Goal: Information Seeking & Learning: Find specific fact

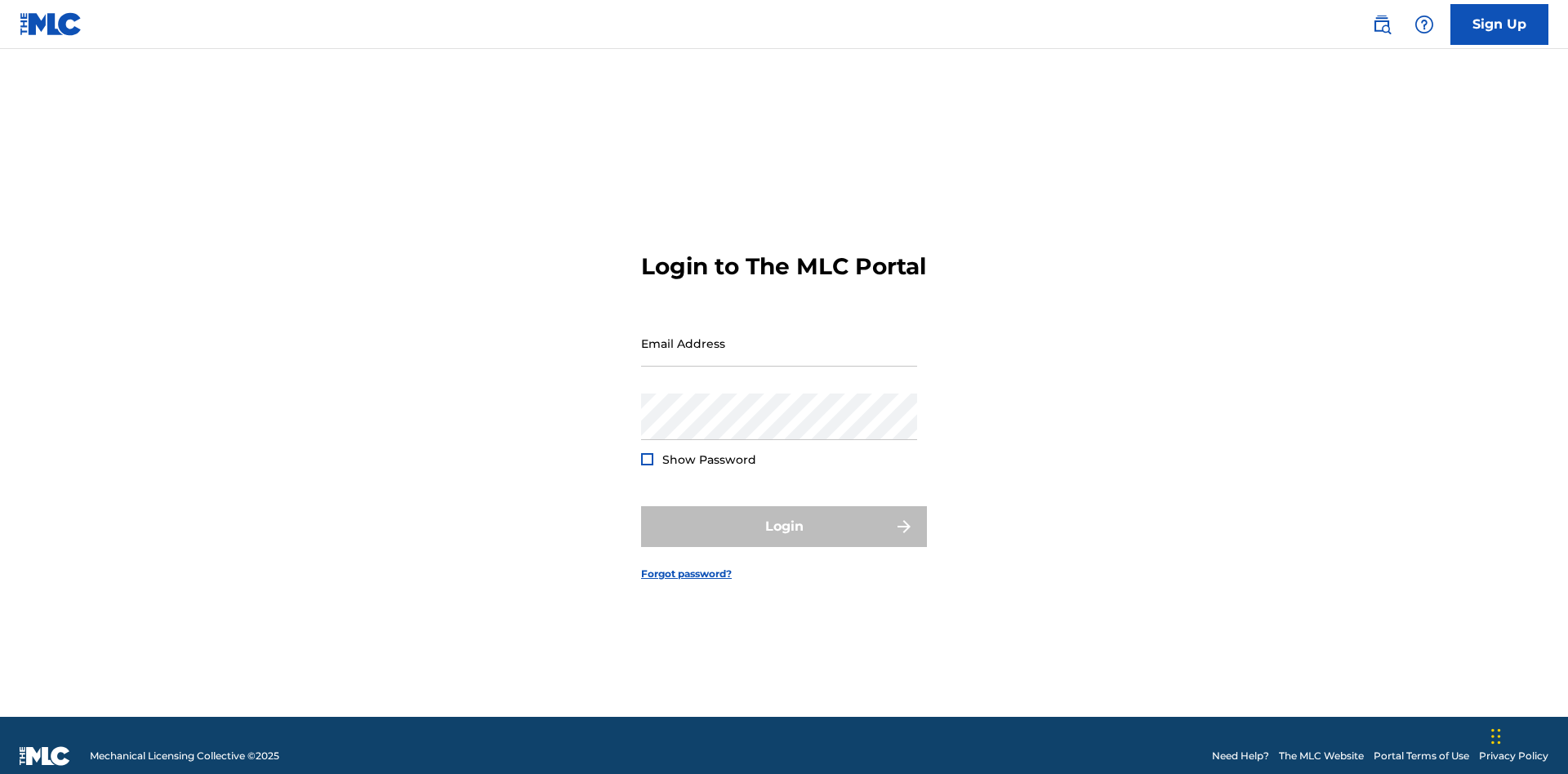
scroll to position [21, 0]
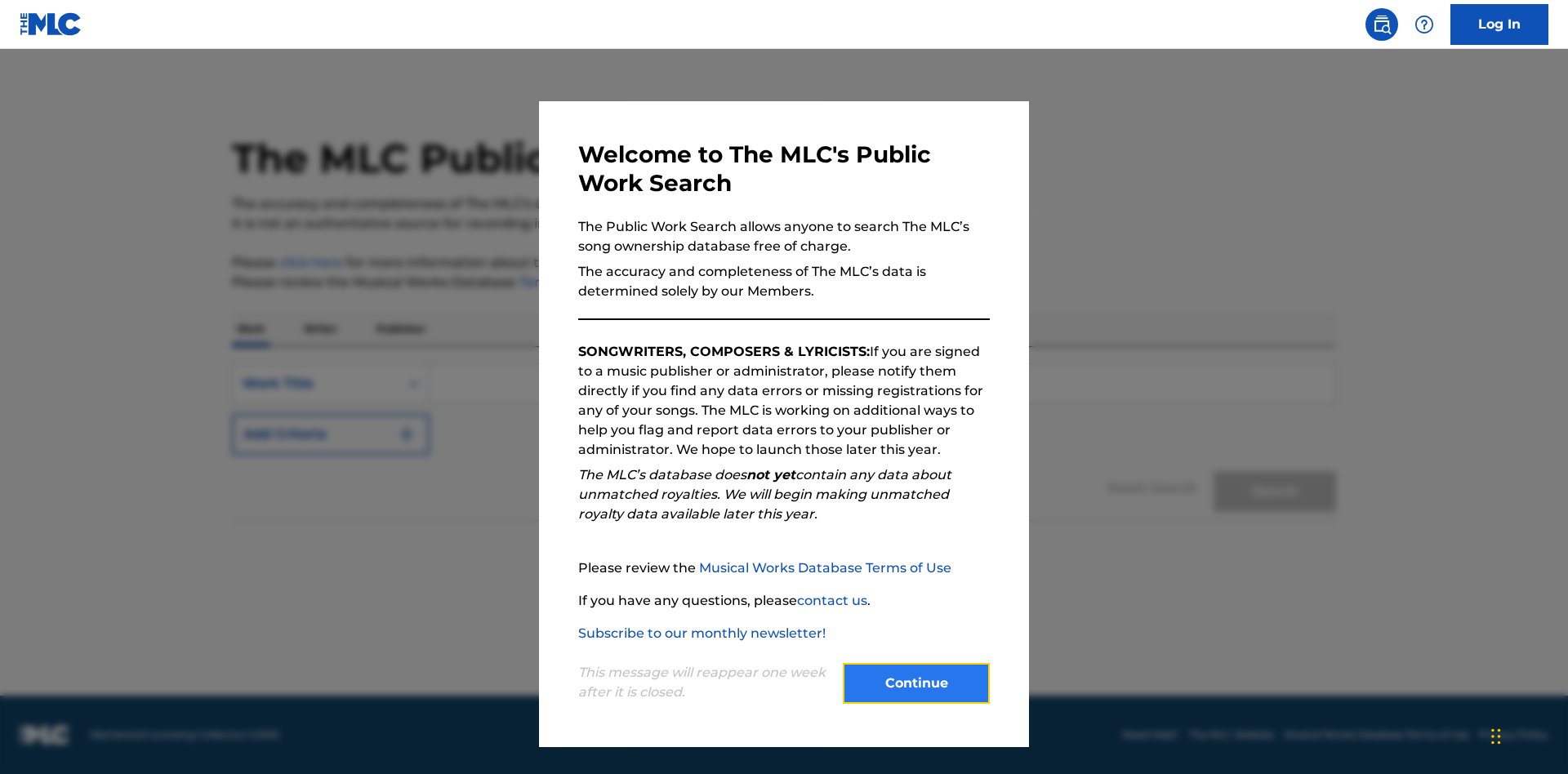
click at [916, 684] on button "Continue" at bounding box center [916, 683] width 147 height 41
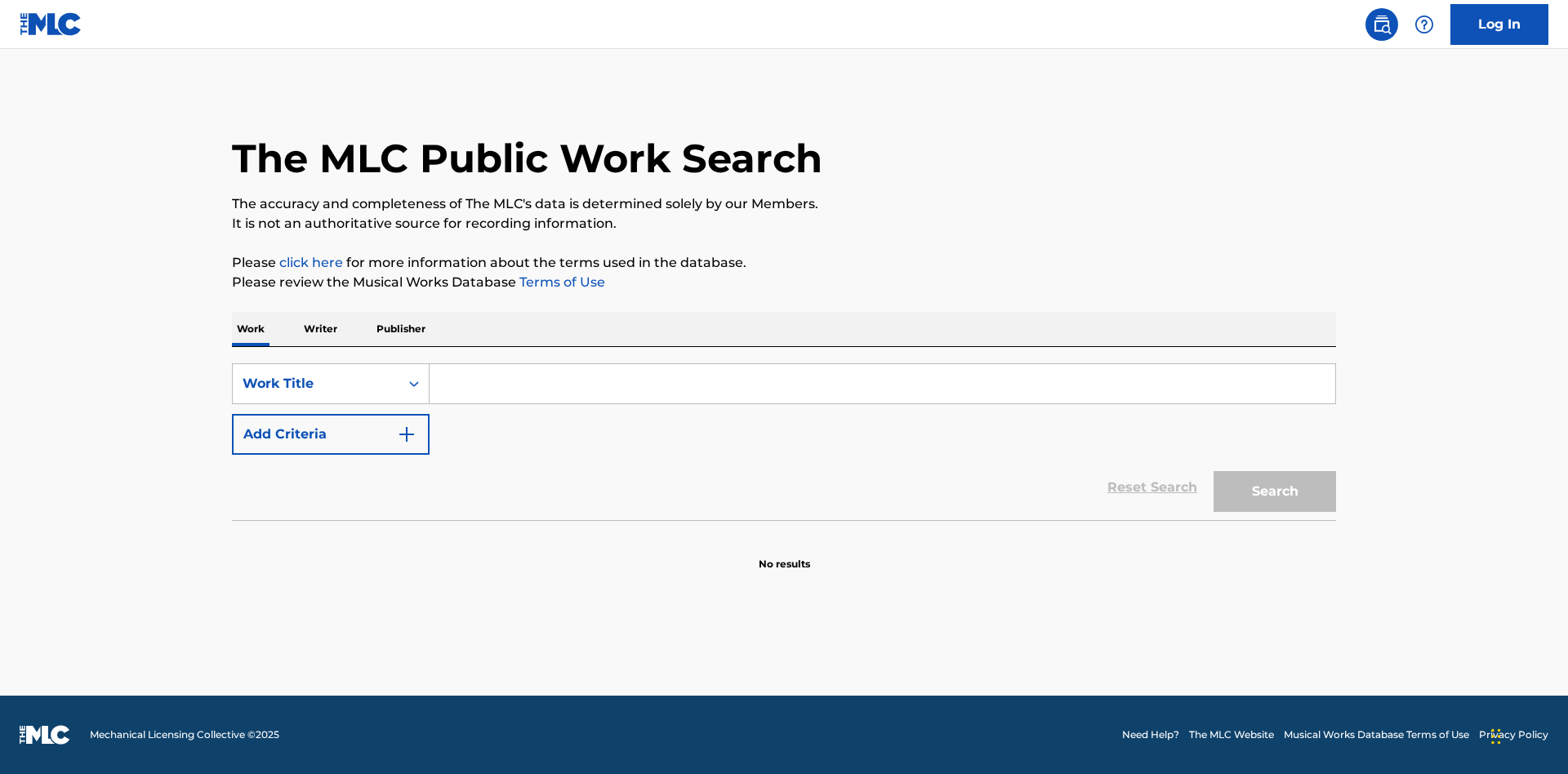
click at [400, 330] on p "Publisher" at bounding box center [401, 330] width 59 height 34
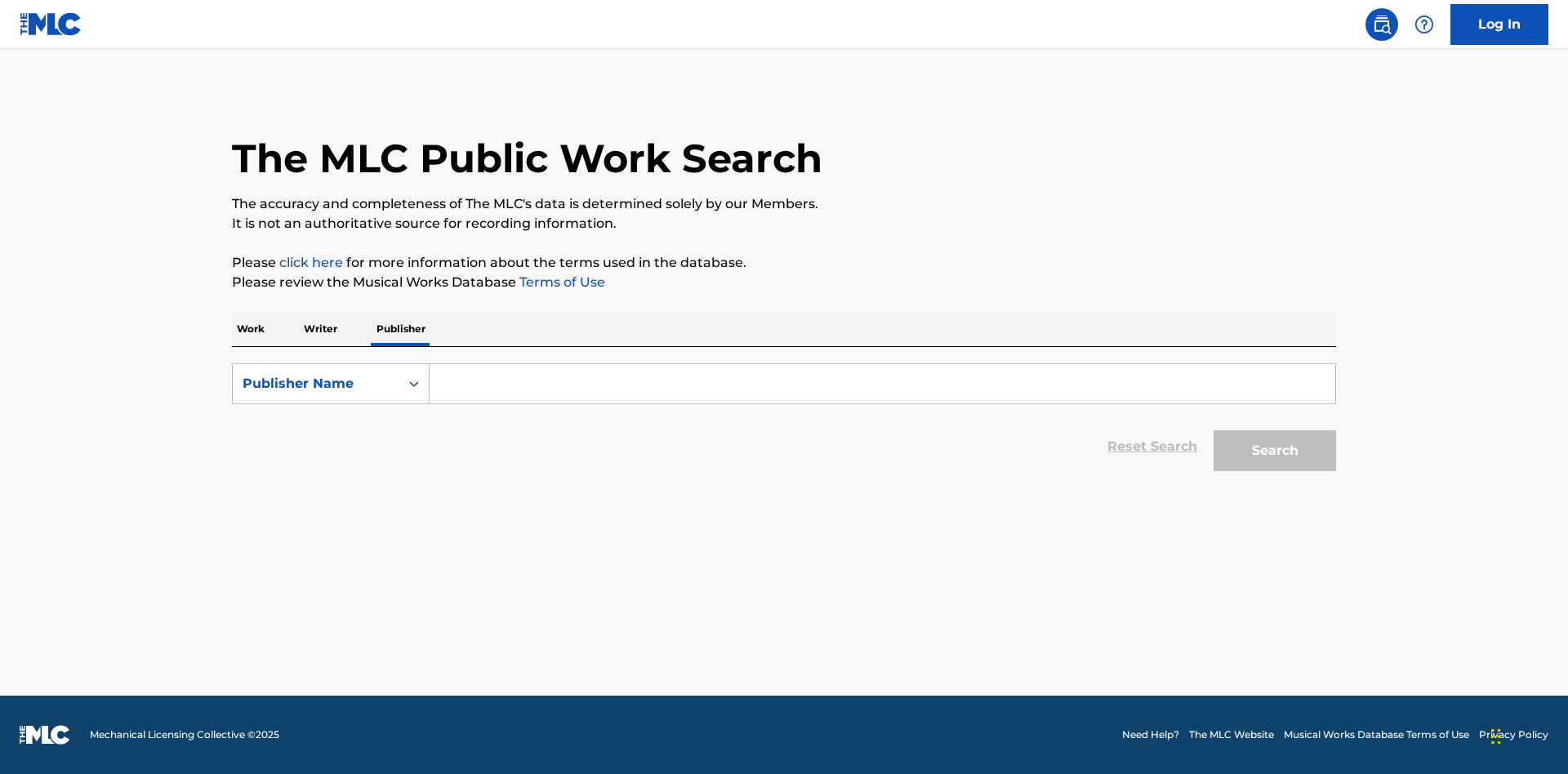
click at [882, 384] on input "Search Form" at bounding box center [882, 384] width 906 height 39
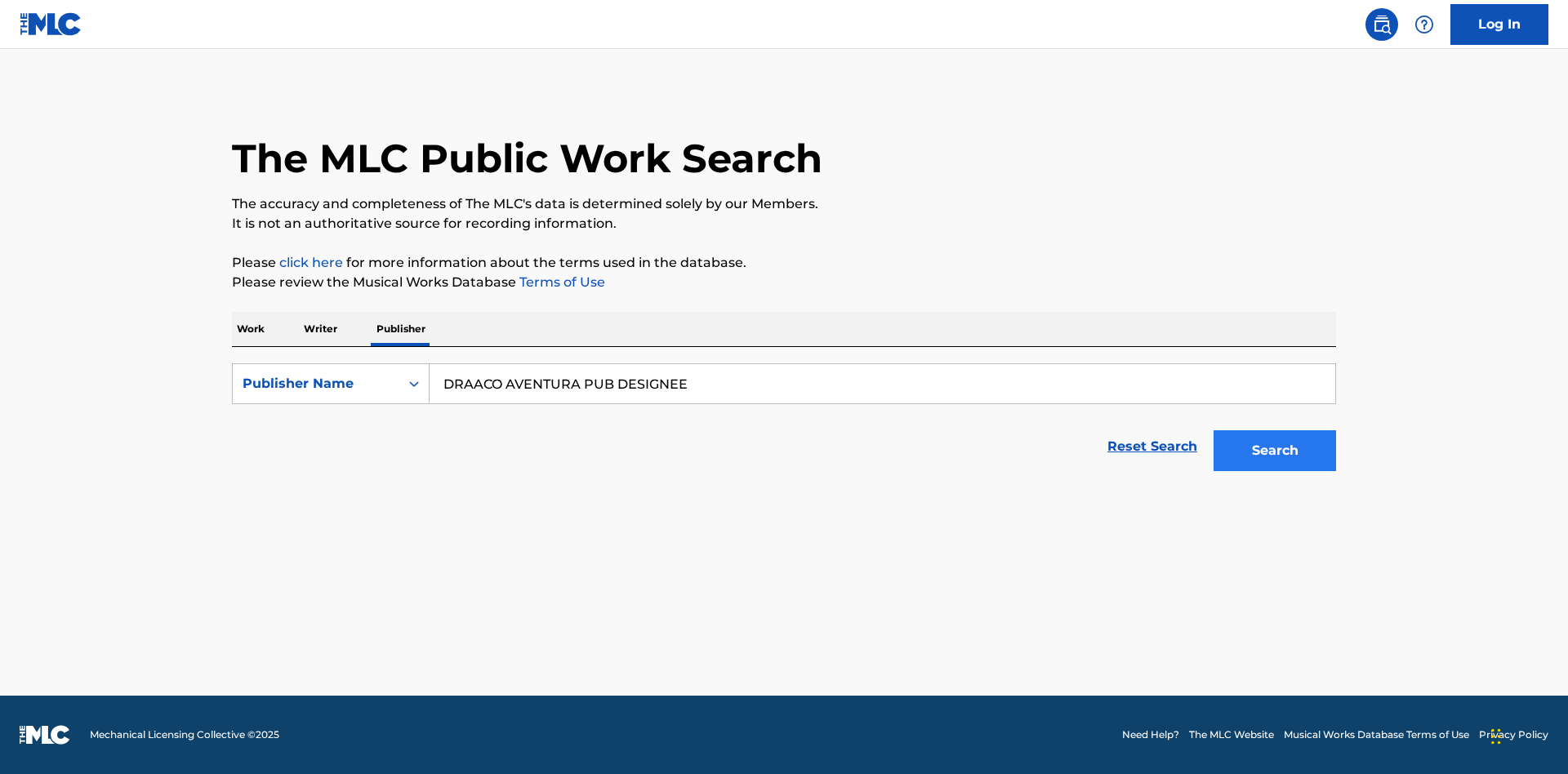
type input "DRAACO AVENTURA PUB DESIGNEE"
click at [1275, 451] on button "Search" at bounding box center [1275, 450] width 123 height 41
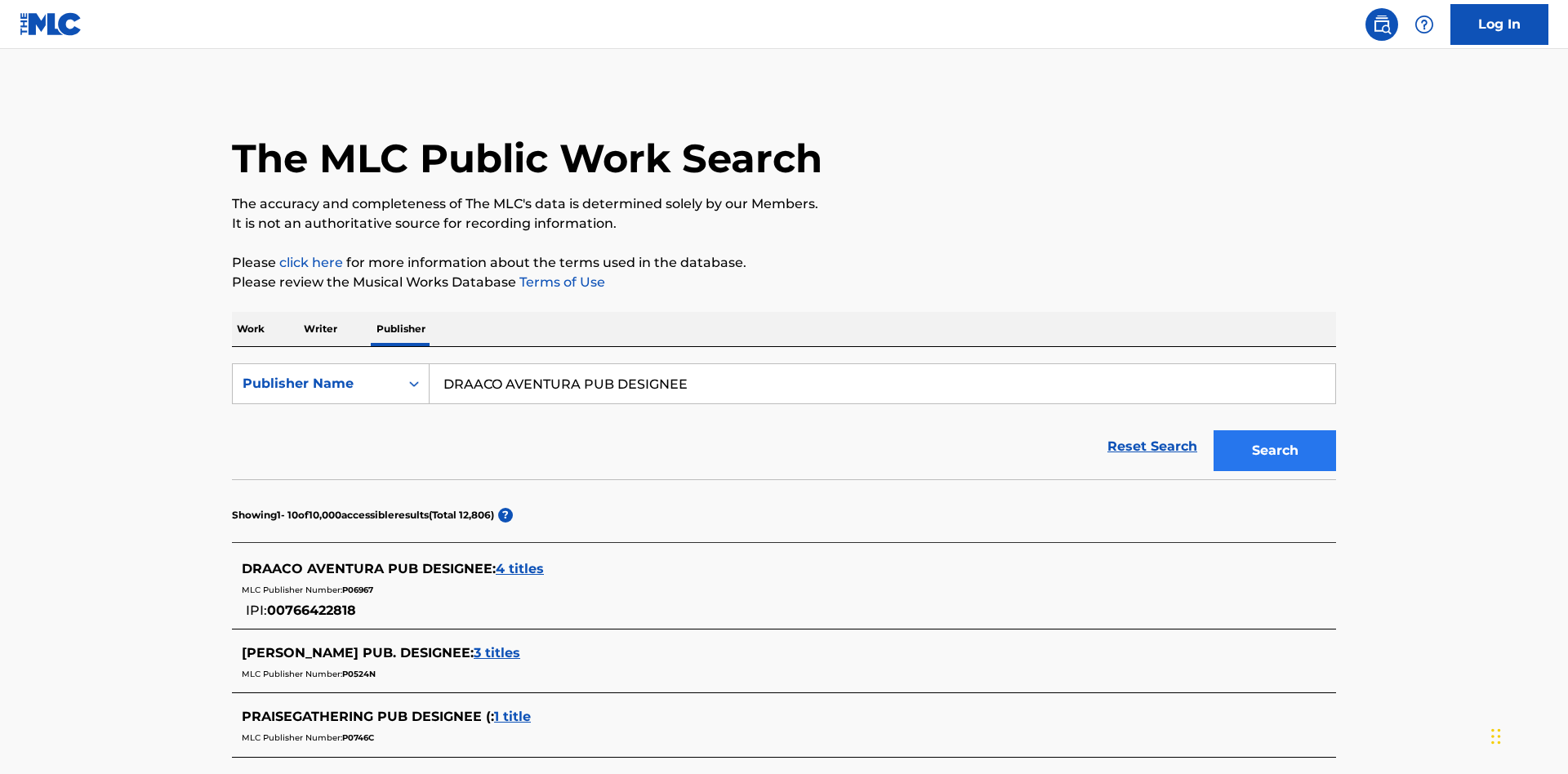
scroll to position [463, 0]
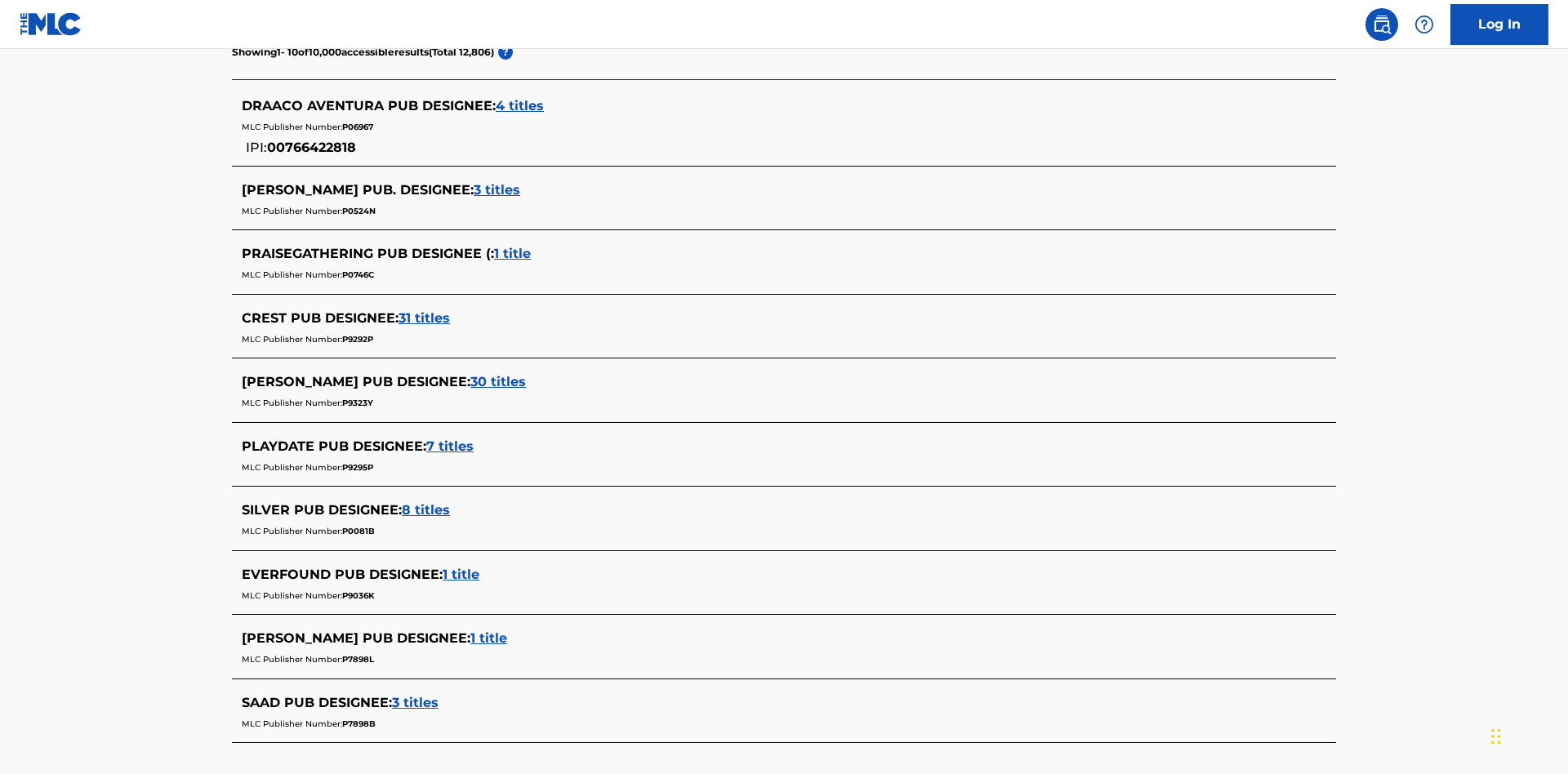
click at [520, 106] on span "4 titles" at bounding box center [520, 105] width 48 height 15
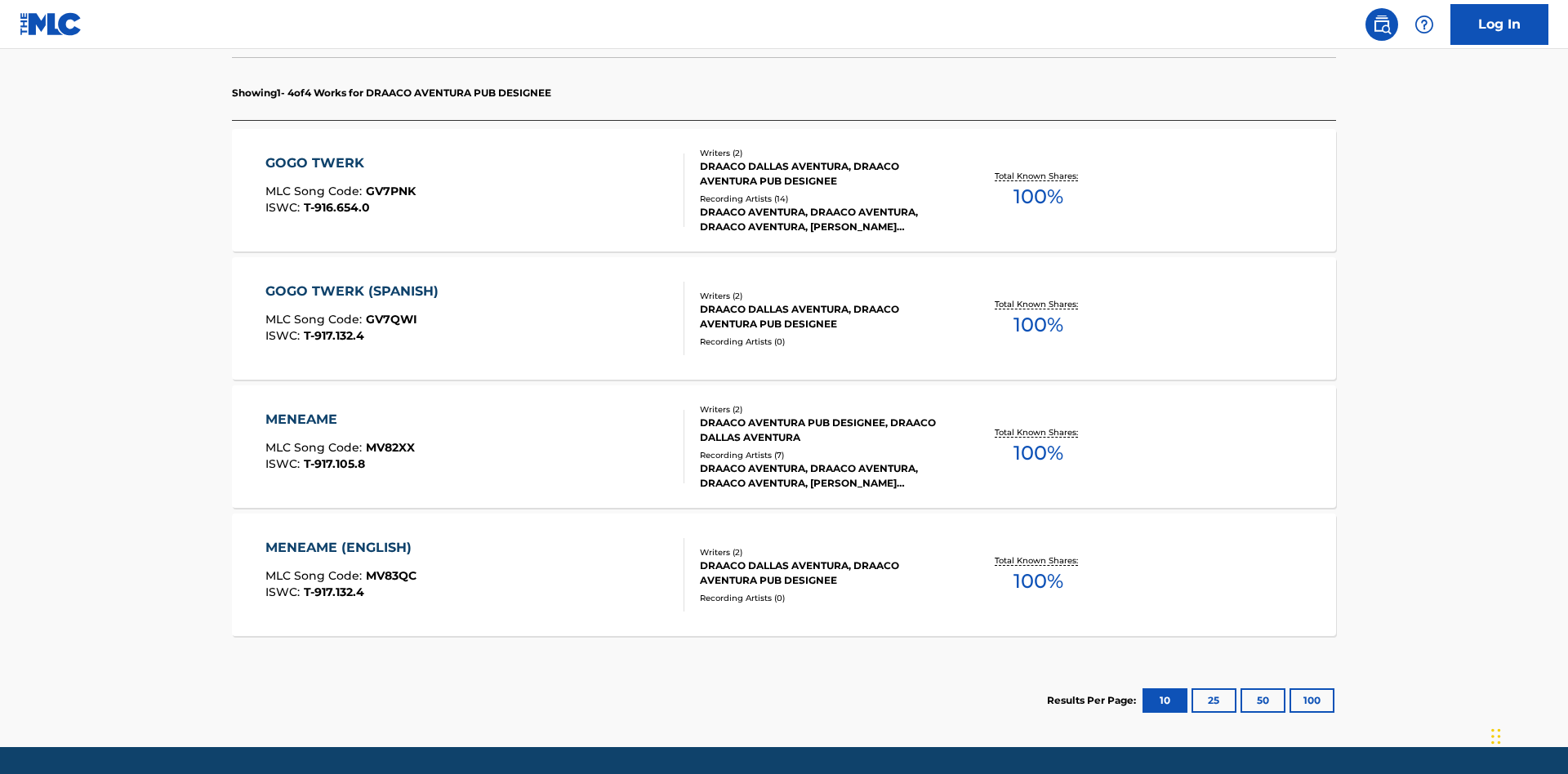
scroll to position [515, 0]
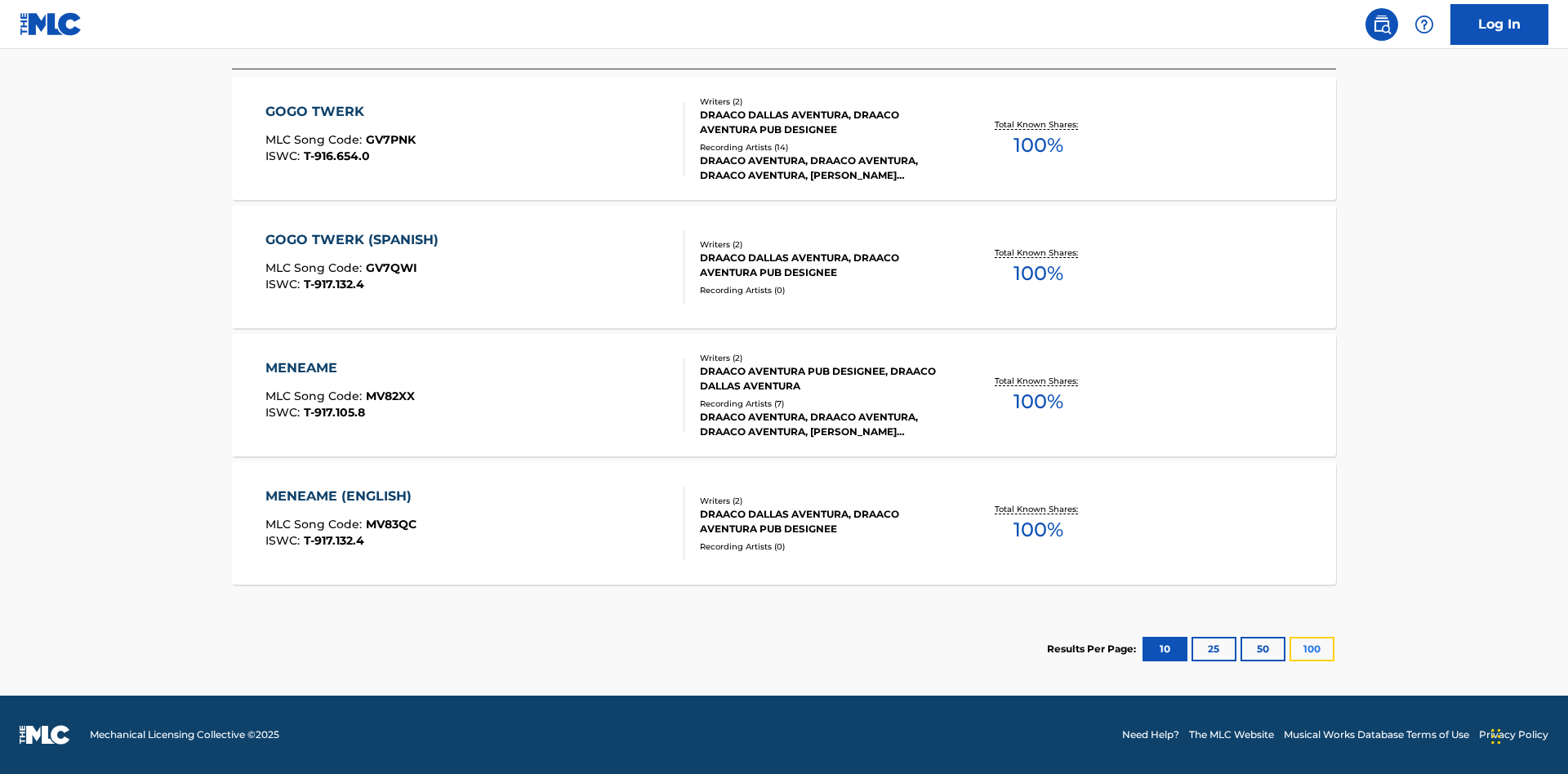
click at [1290, 650] on button "100" at bounding box center [1312, 650] width 45 height 25
click at [339, 368] on div "MENEAME" at bounding box center [340, 368] width 149 height 20
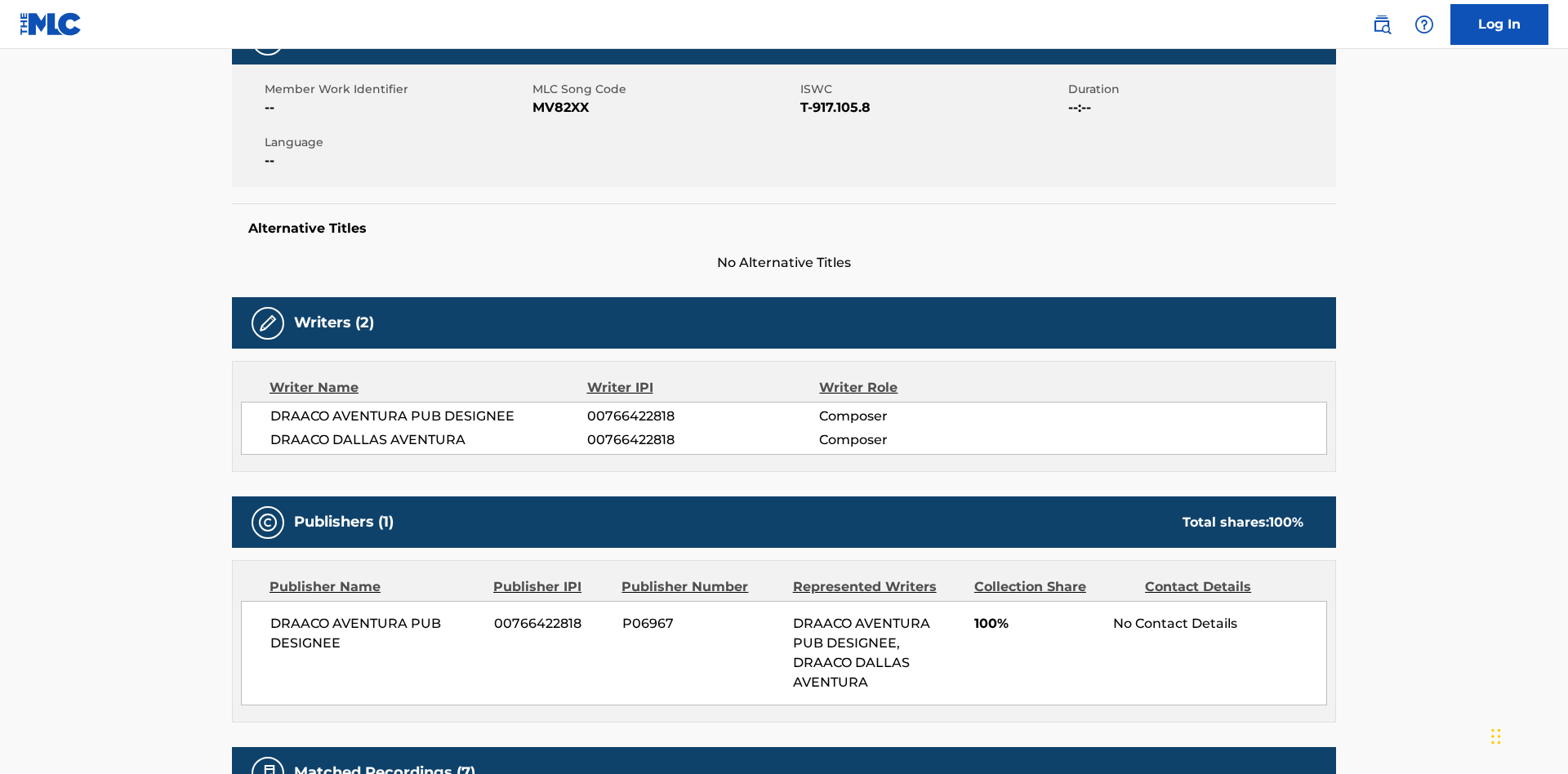
scroll to position [12, 0]
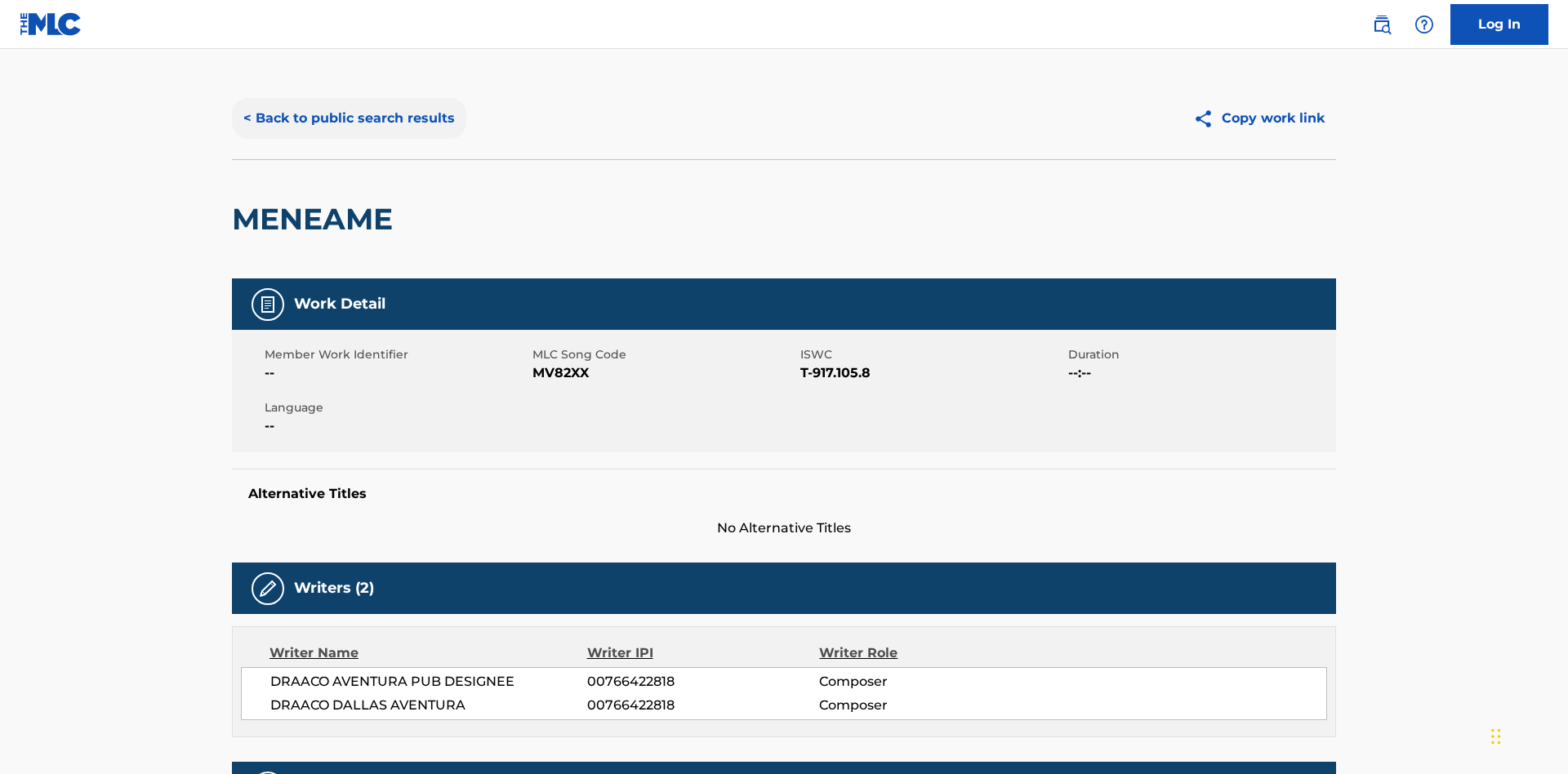
click at [348, 119] on button "< Back to public search results" at bounding box center [349, 118] width 235 height 41
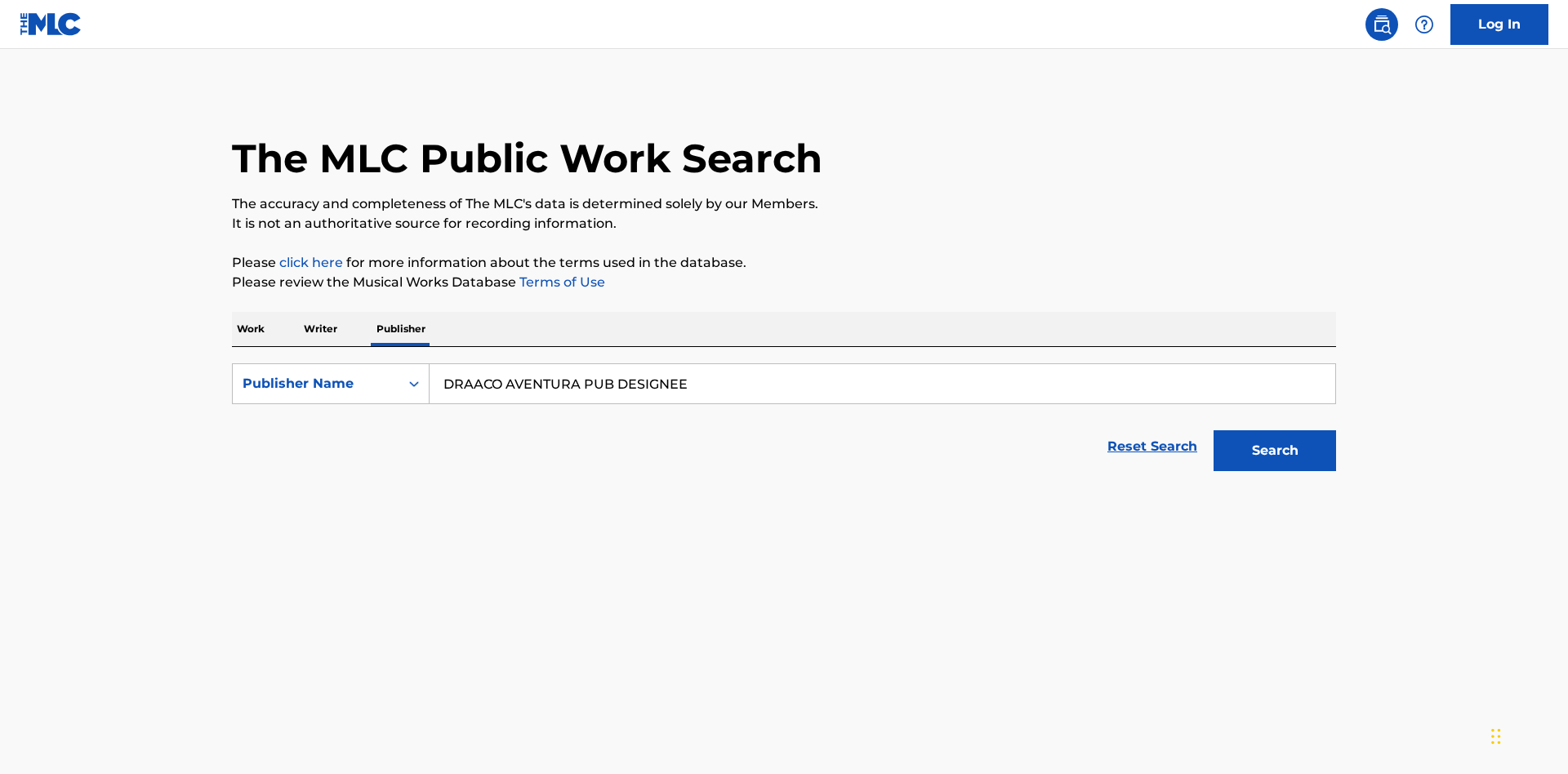
scroll to position [271, 0]
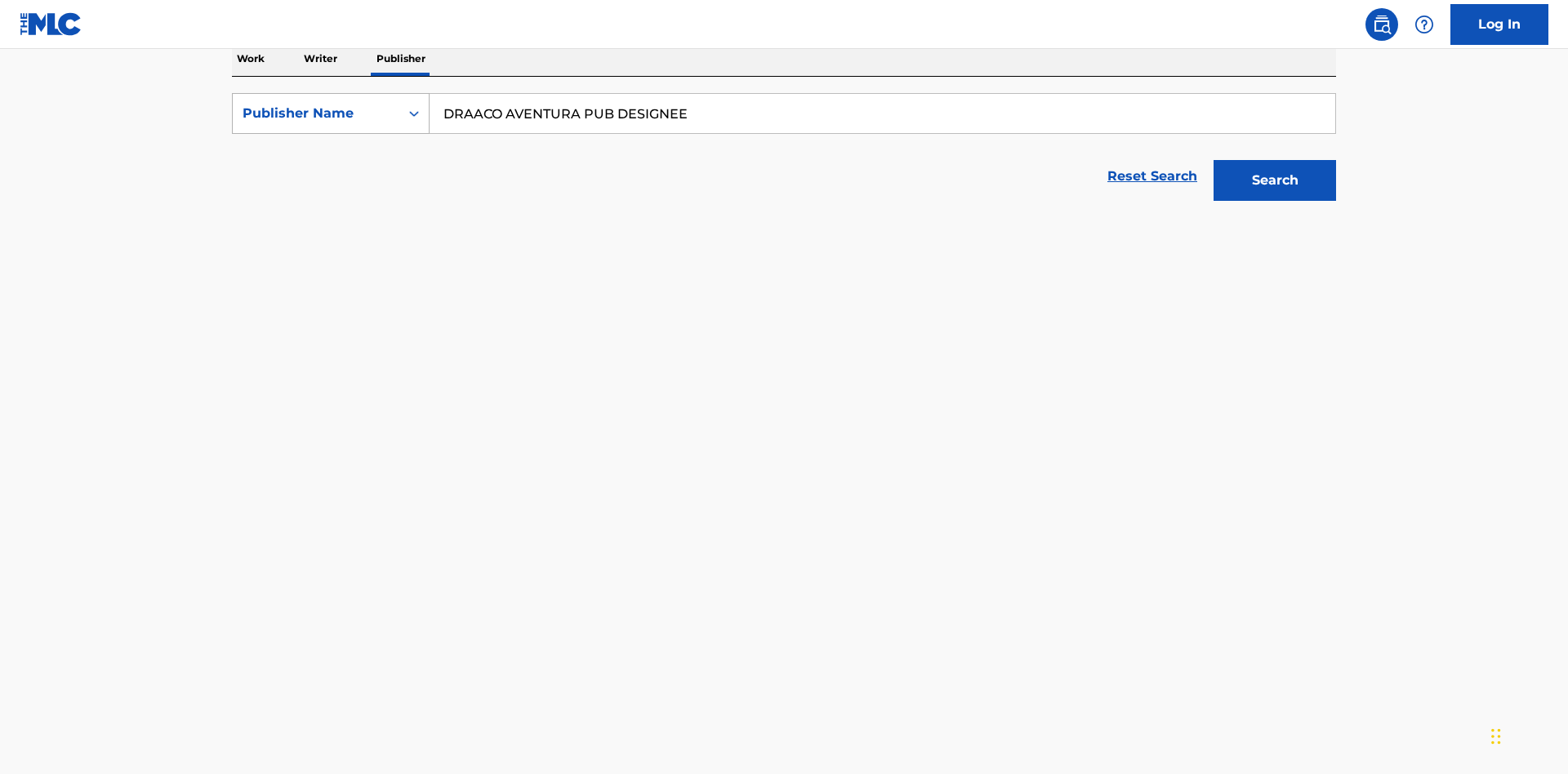
click at [316, 114] on div "Publisher Name" at bounding box center [315, 113] width 147 height 20
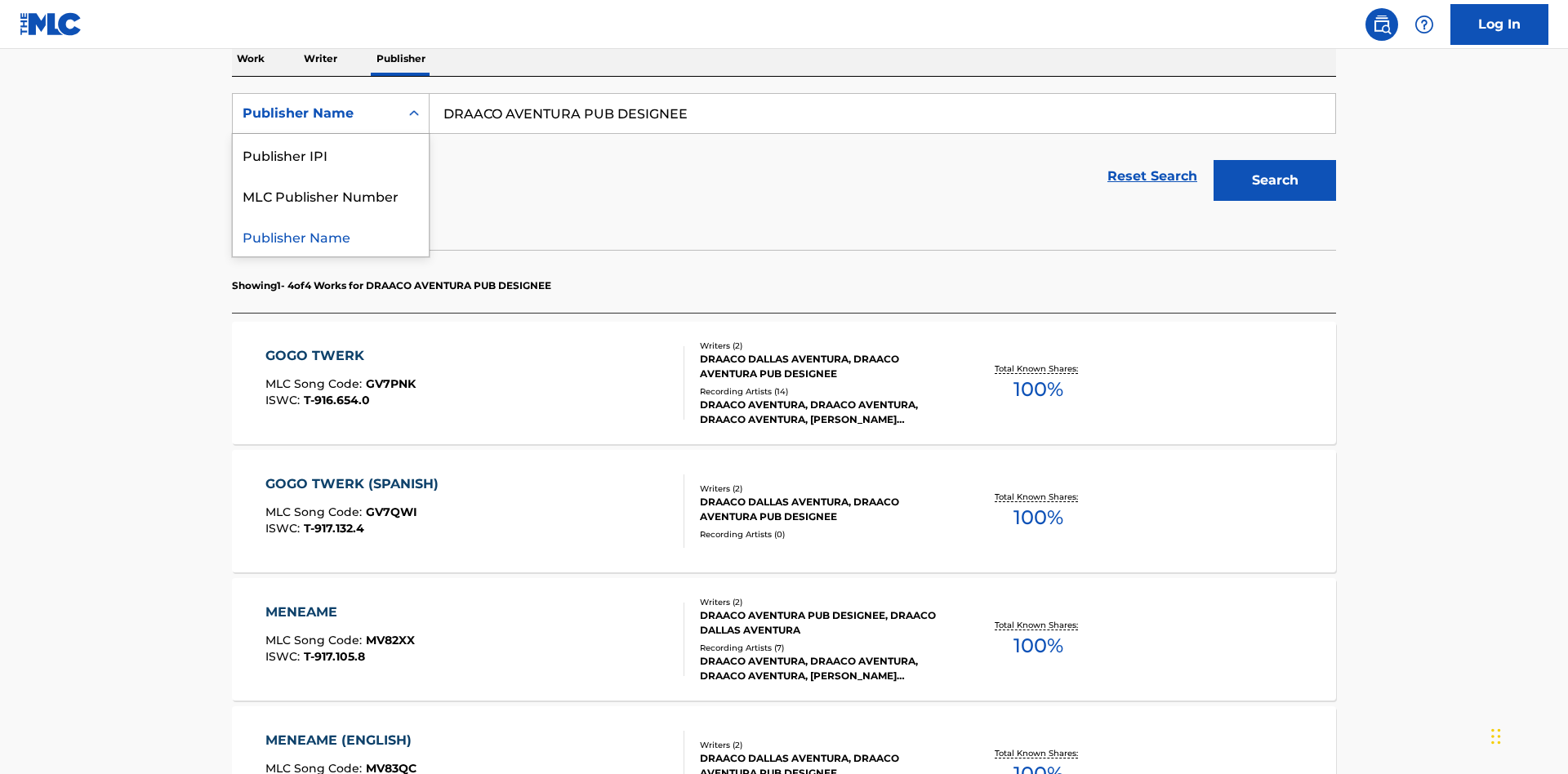
click at [331, 155] on div "Publisher IPI" at bounding box center [331, 154] width 196 height 41
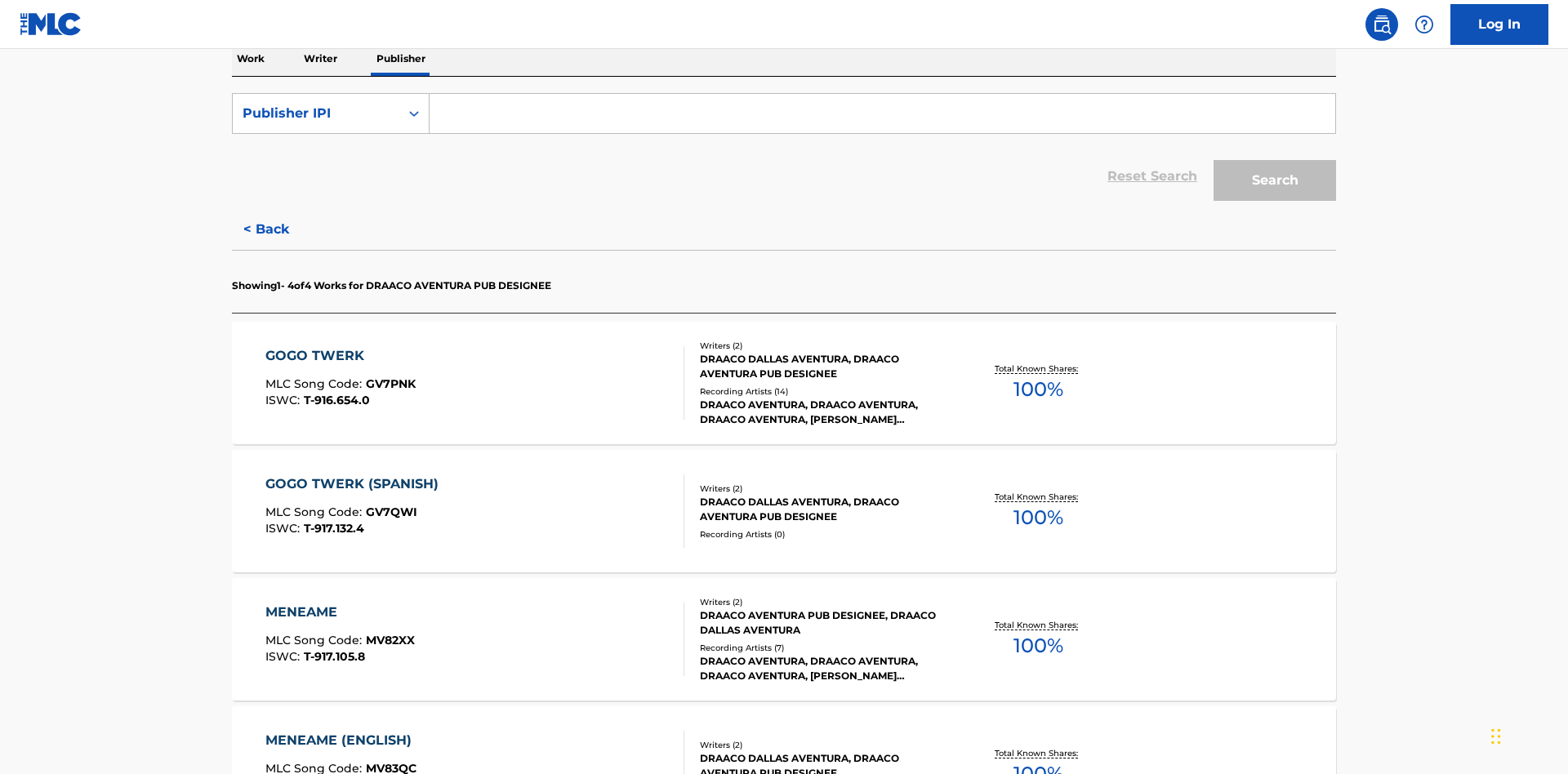
scroll to position [266, 0]
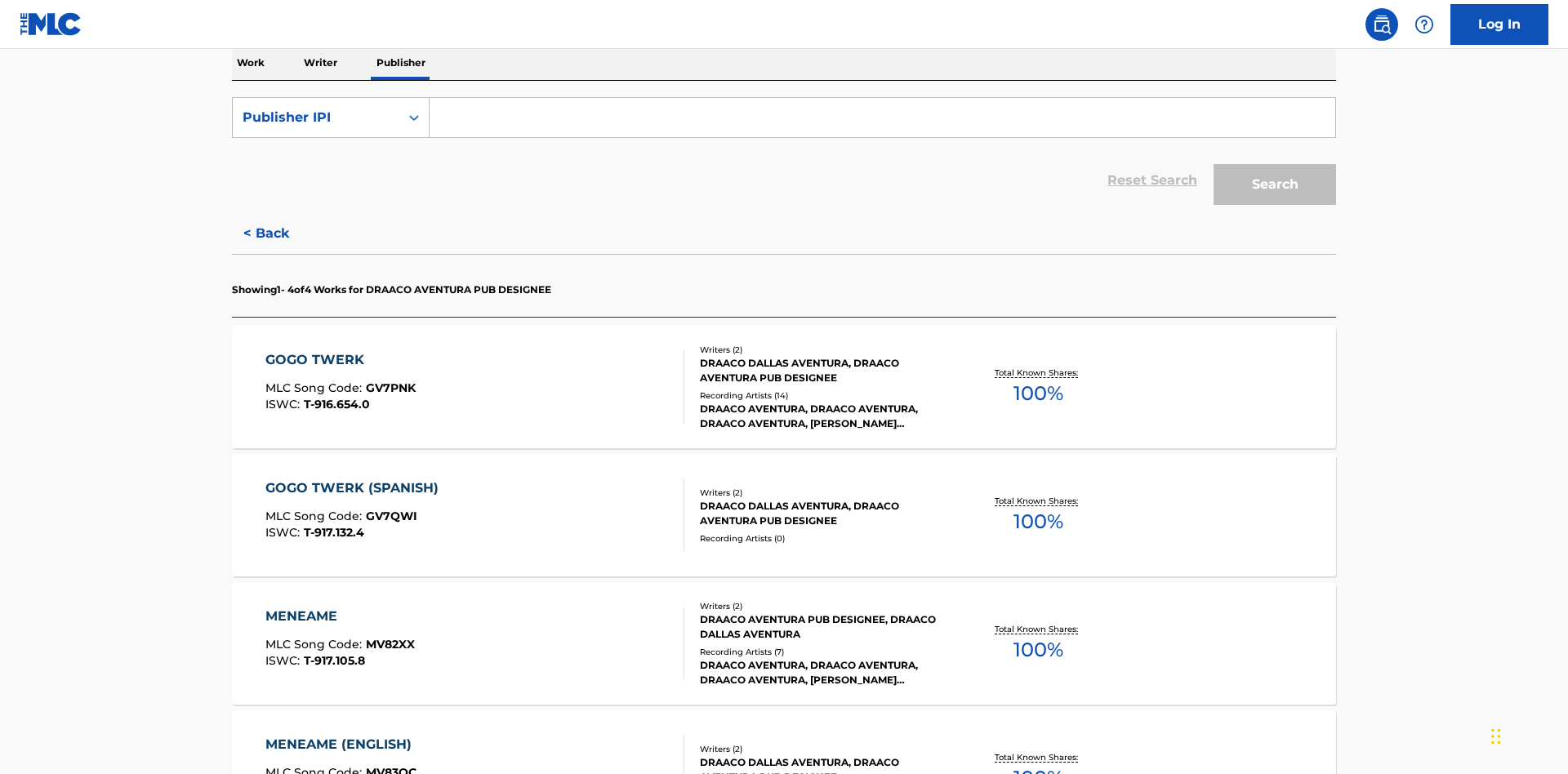
click at [882, 118] on input "Search Form" at bounding box center [882, 117] width 906 height 39
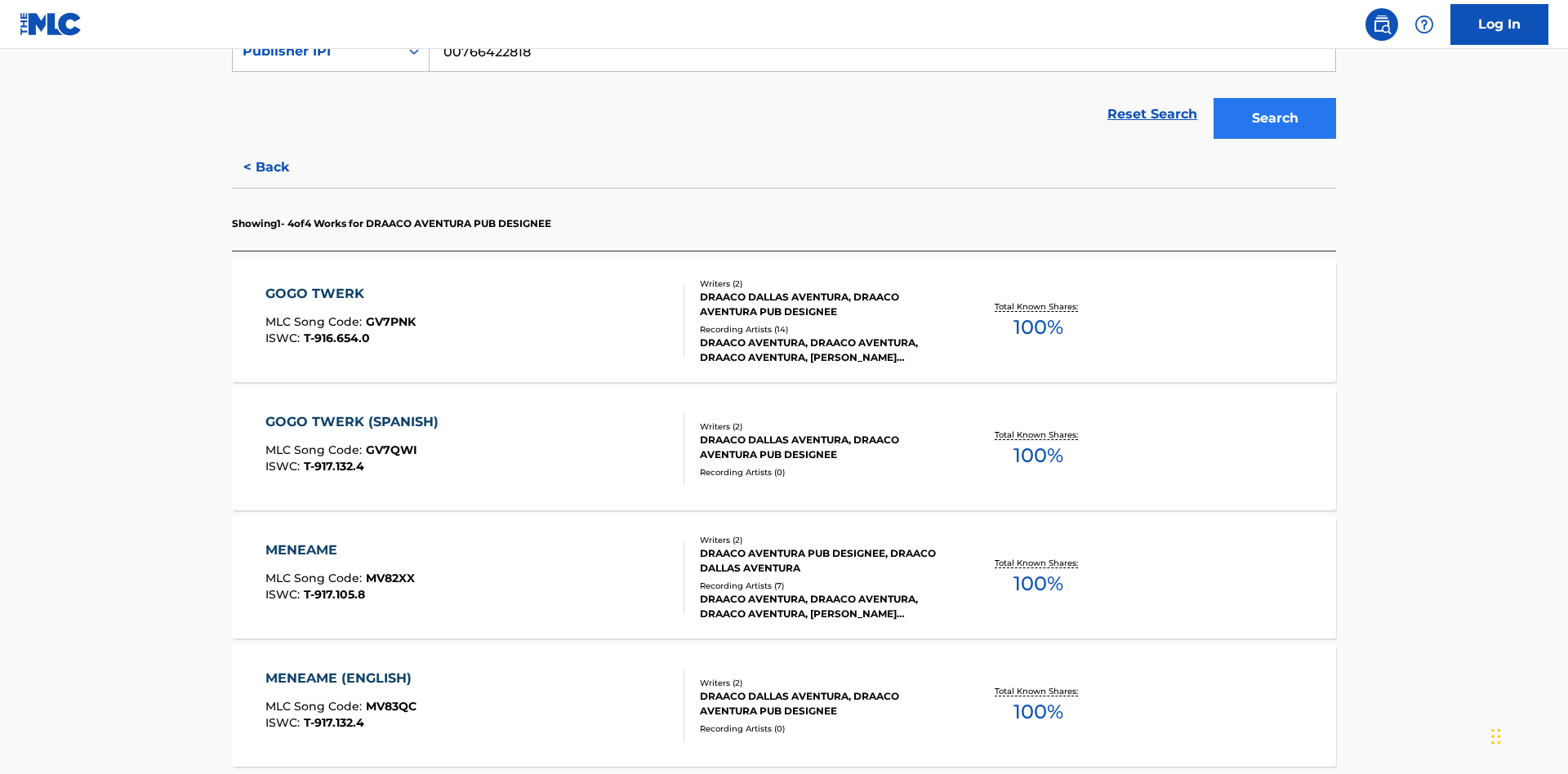
type input "00766422818"
click at [1275, 119] on button "Search" at bounding box center [1275, 118] width 123 height 41
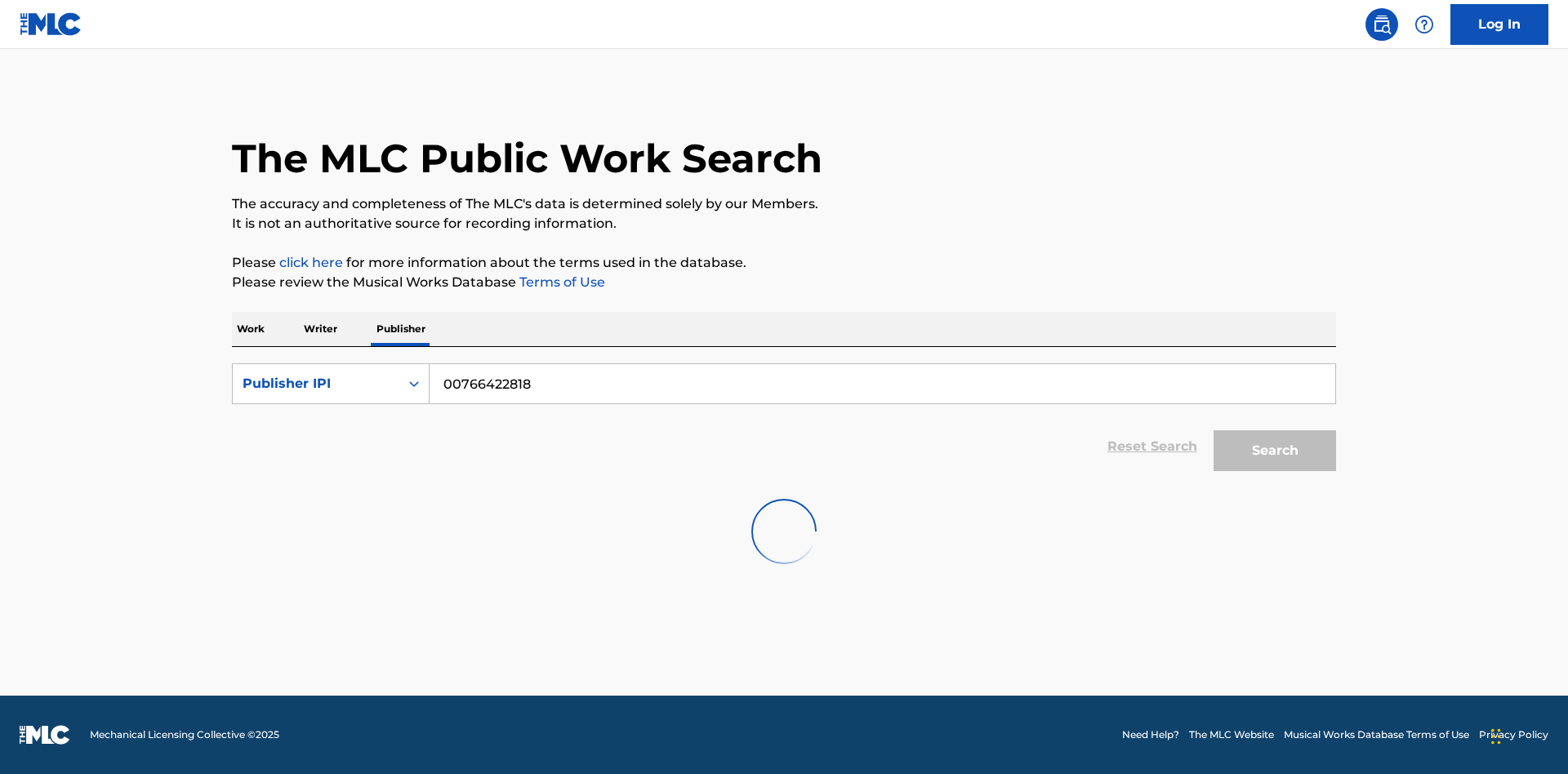
scroll to position [0, 0]
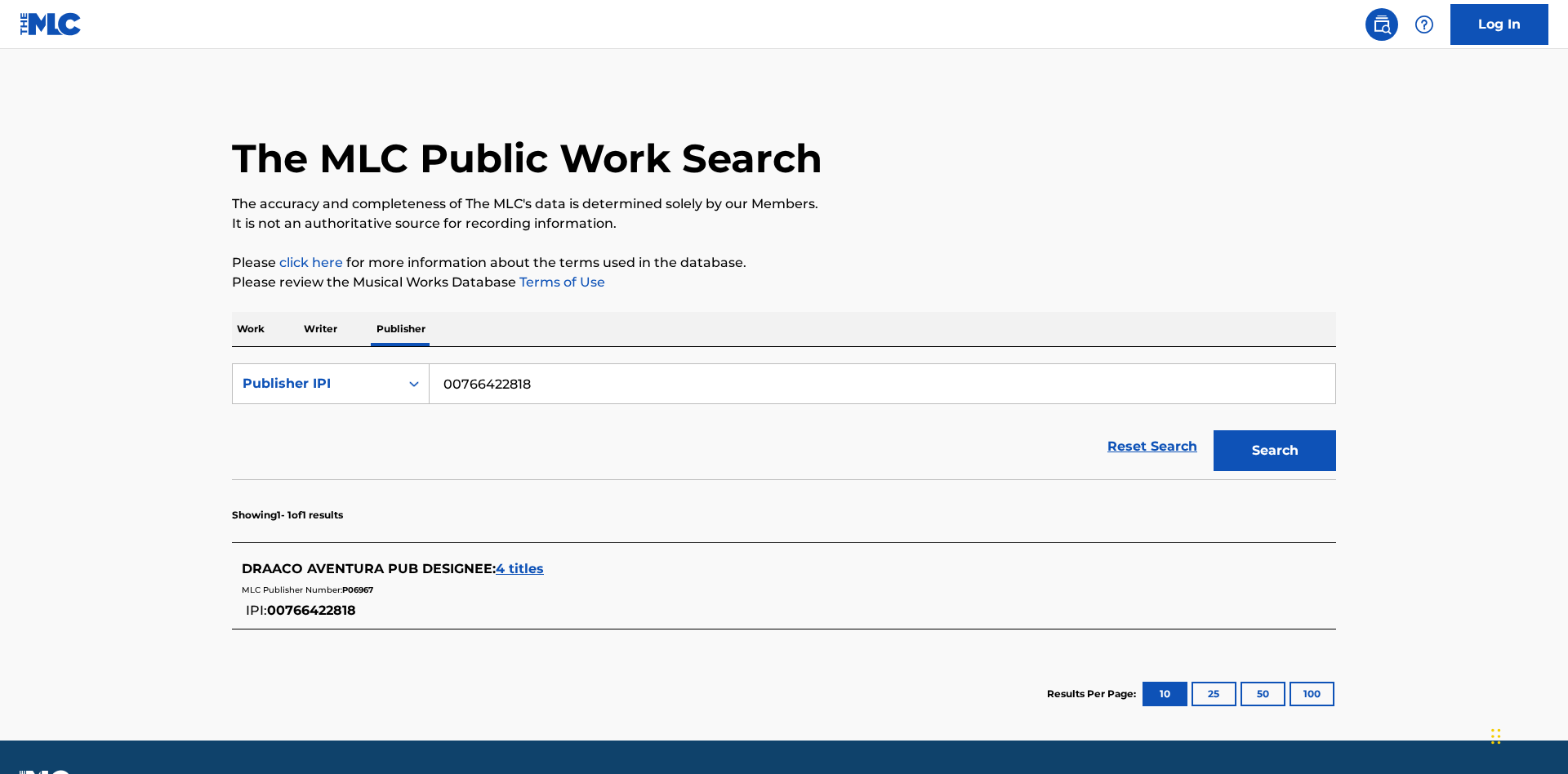
click at [520, 561] on span "4 titles" at bounding box center [520, 569] width 48 height 15
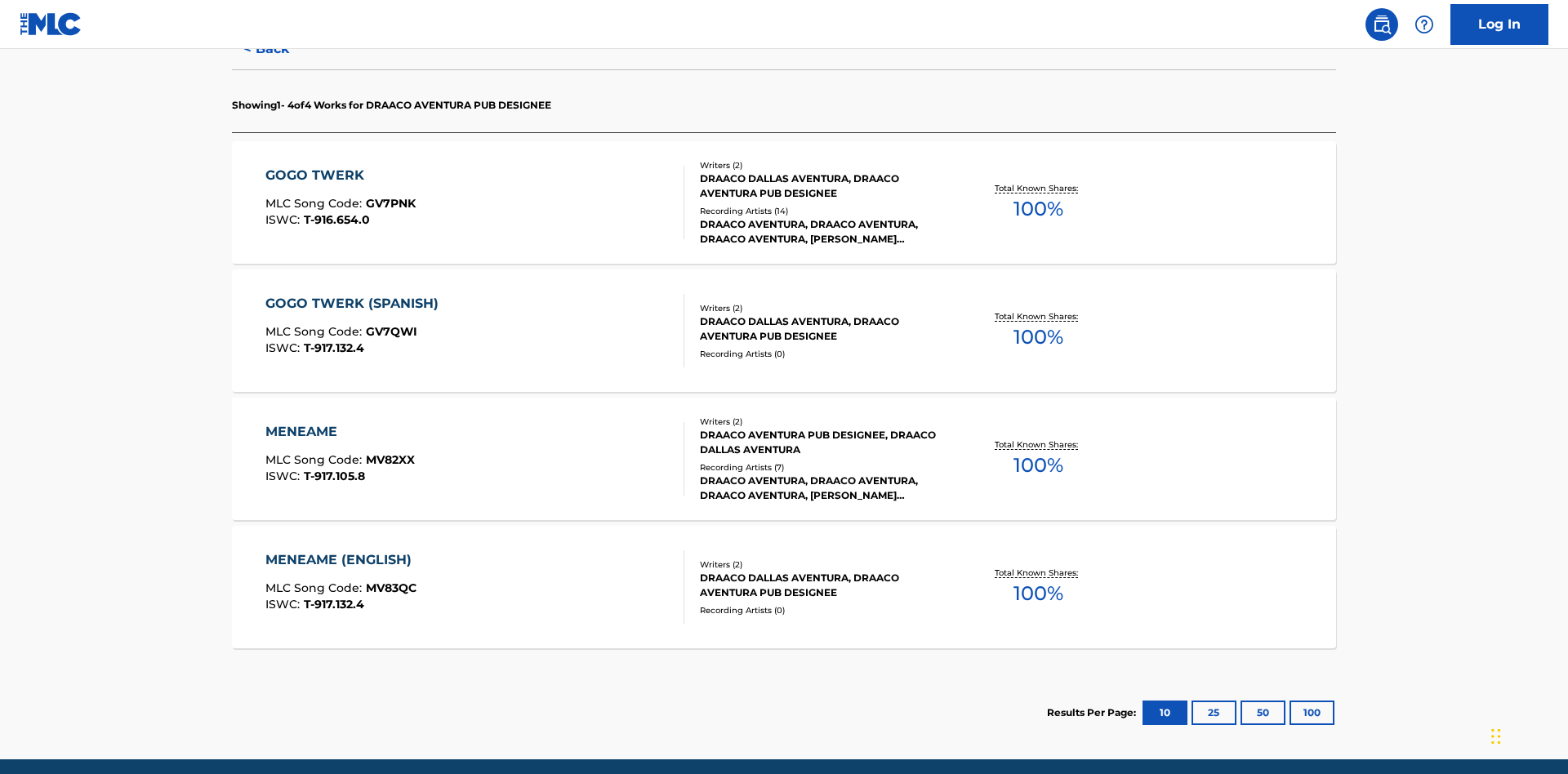
scroll to position [515, 0]
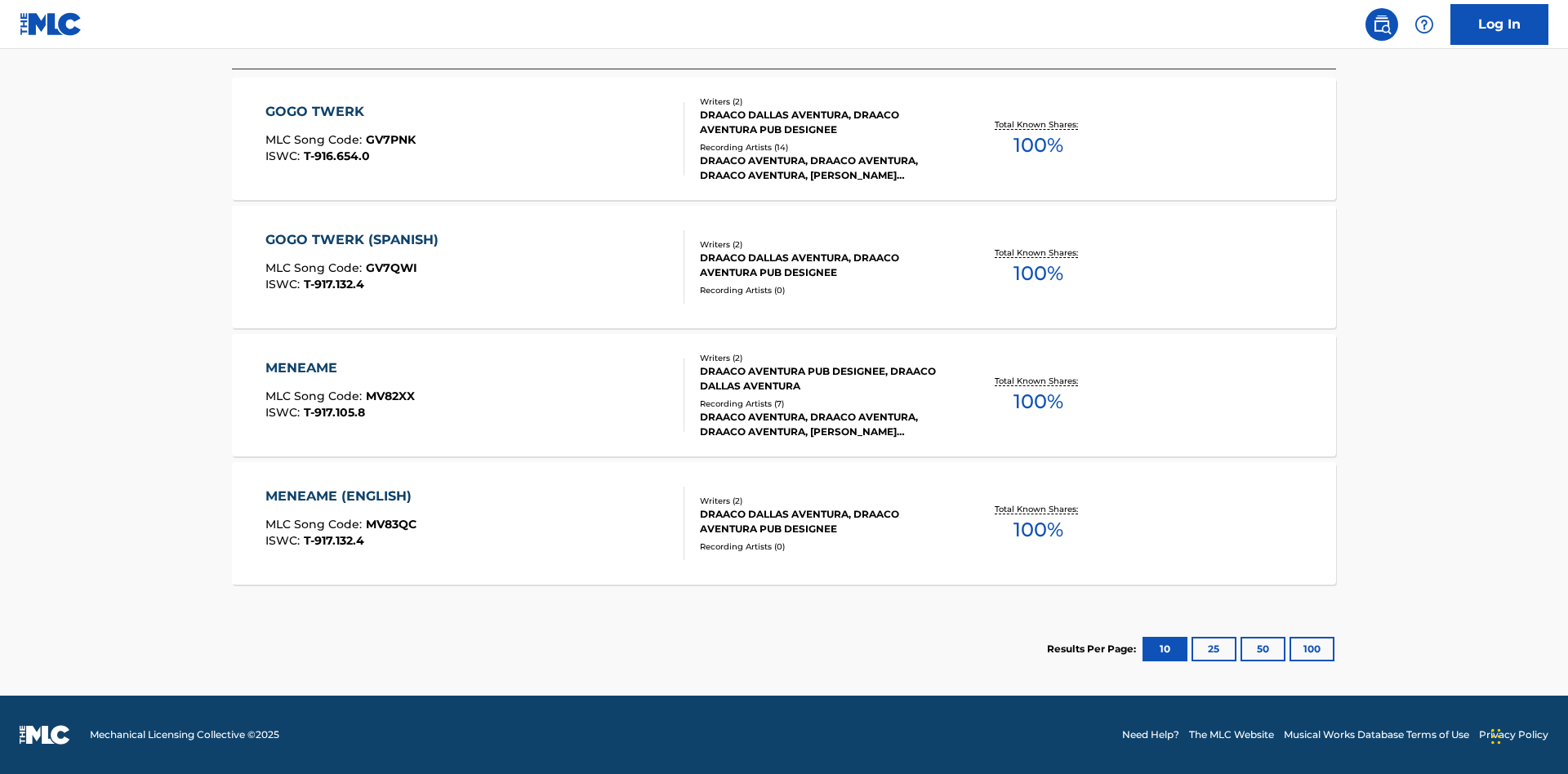
click at [339, 368] on div "MENEAME" at bounding box center [340, 368] width 149 height 20
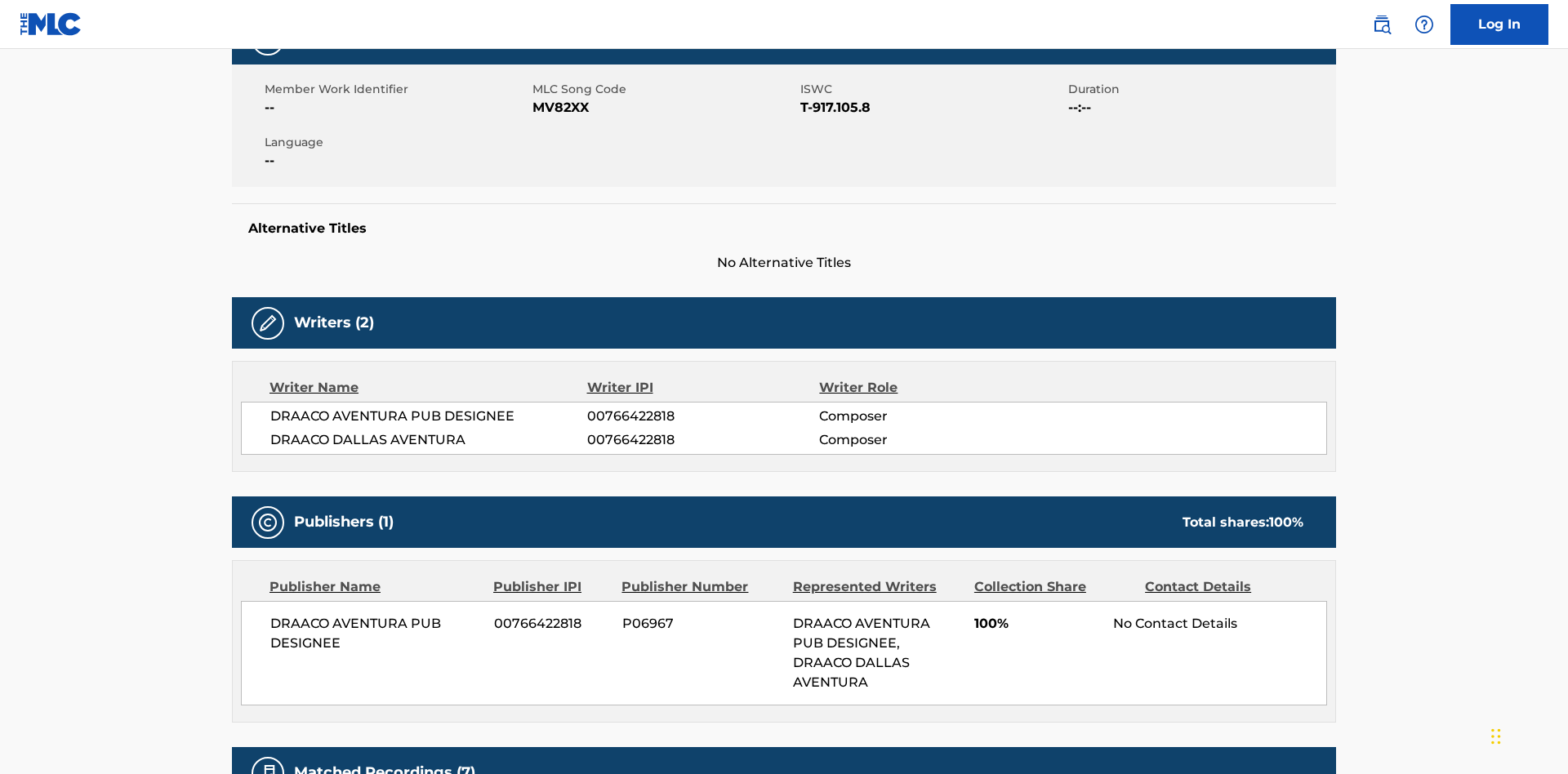
scroll to position [12, 0]
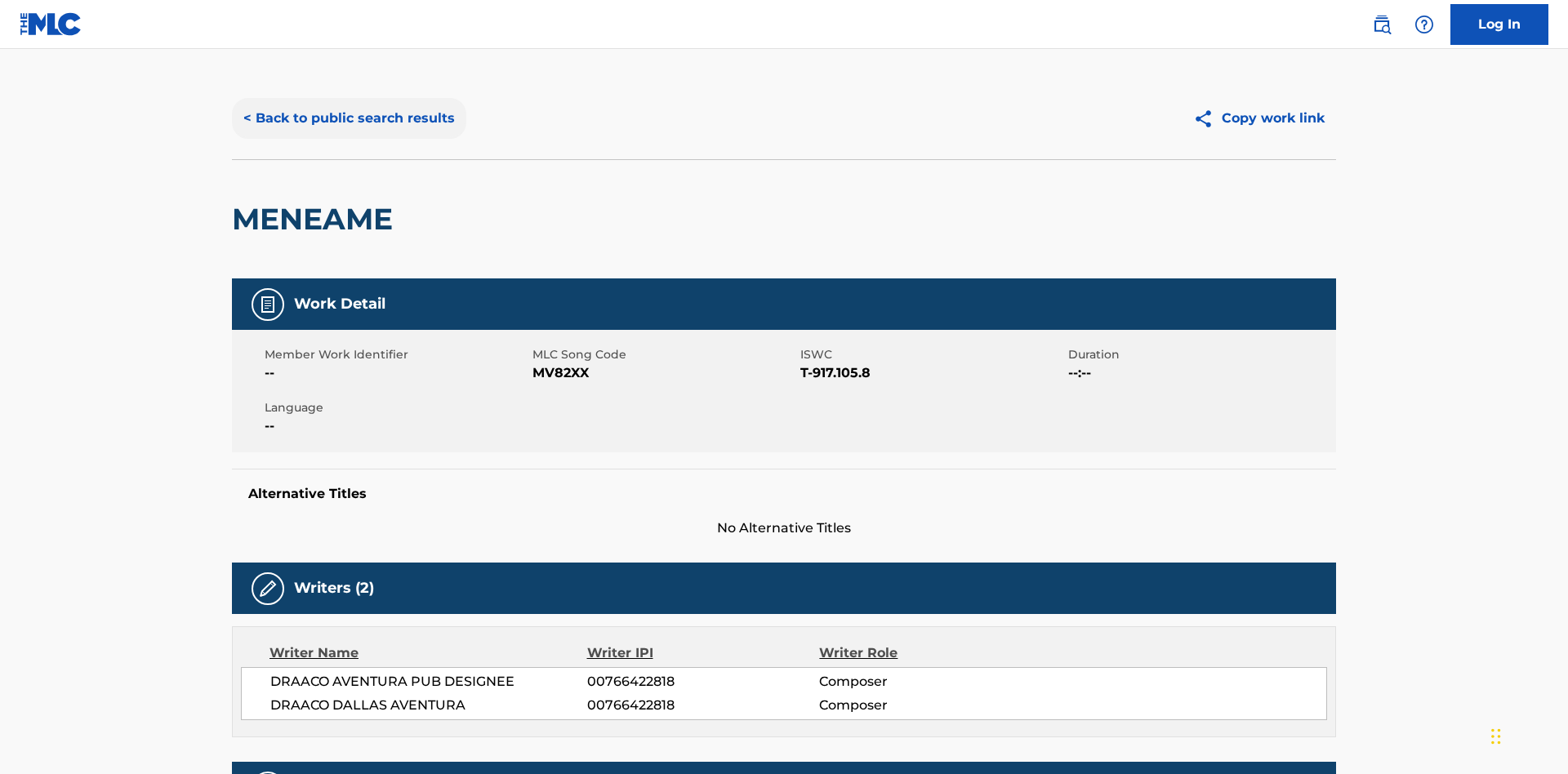
click at [348, 119] on button "< Back to public search results" at bounding box center [349, 118] width 235 height 41
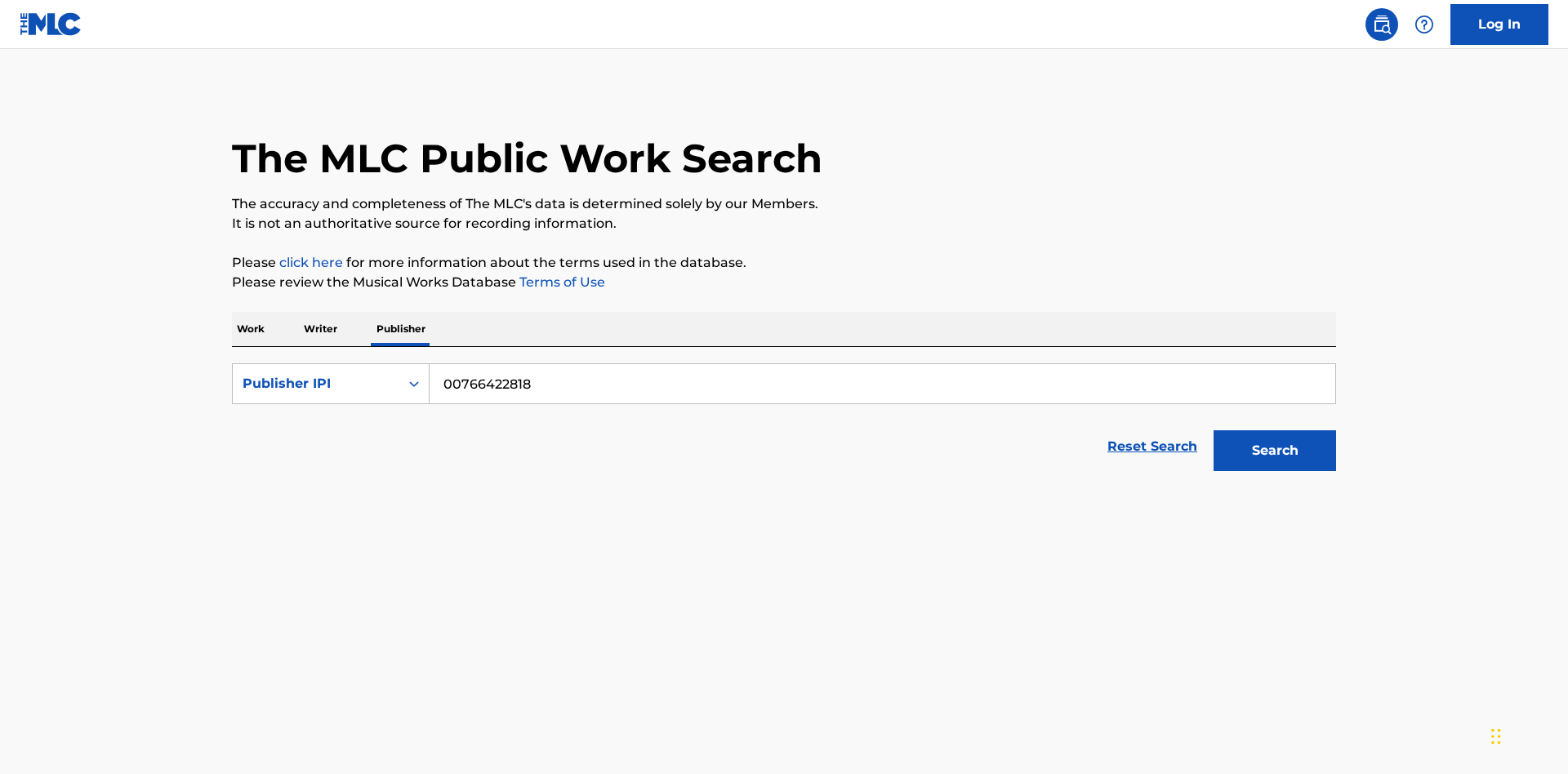
scroll to position [271, 0]
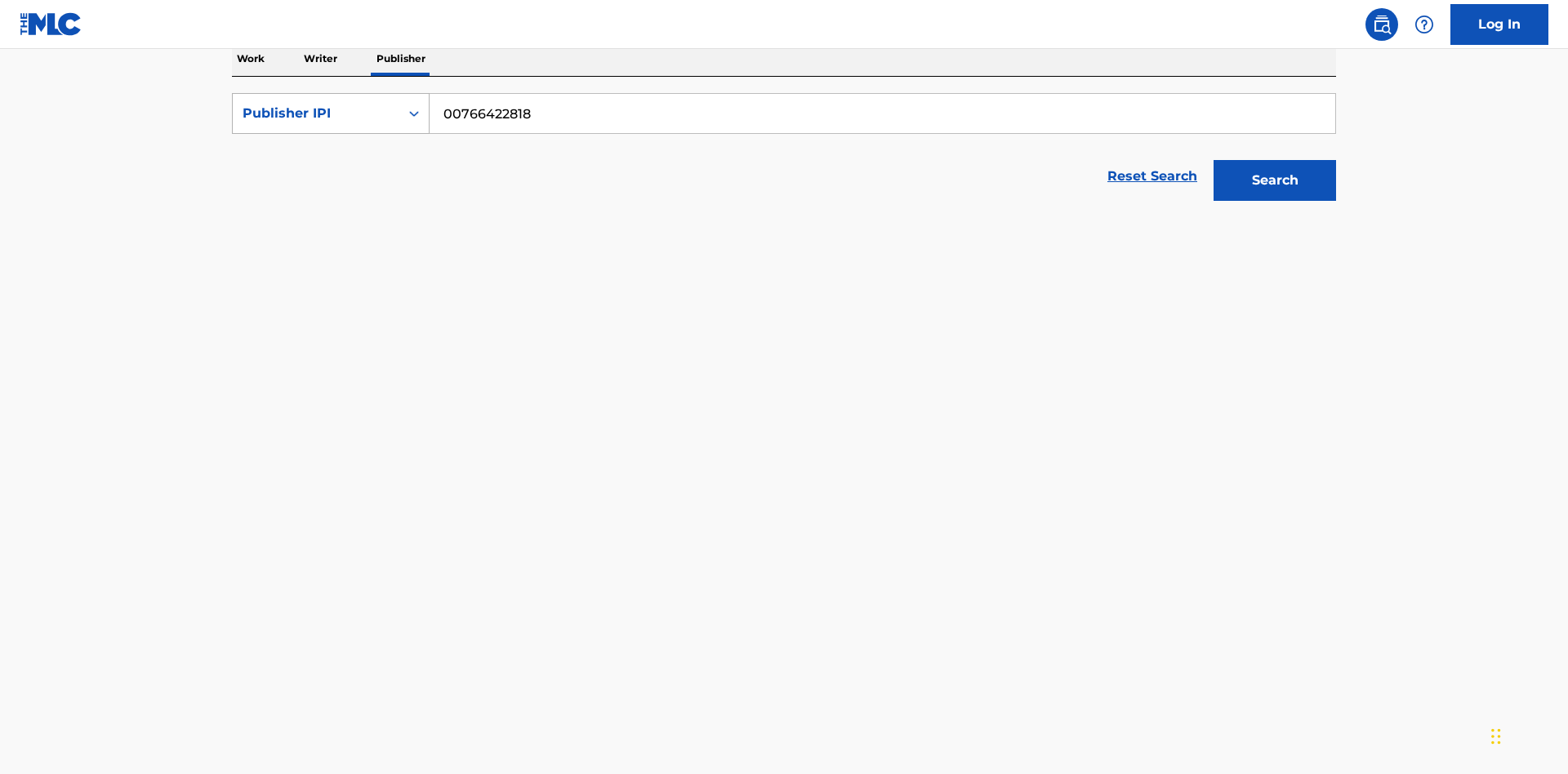
click at [316, 114] on div "Publisher IPI" at bounding box center [315, 113] width 147 height 20
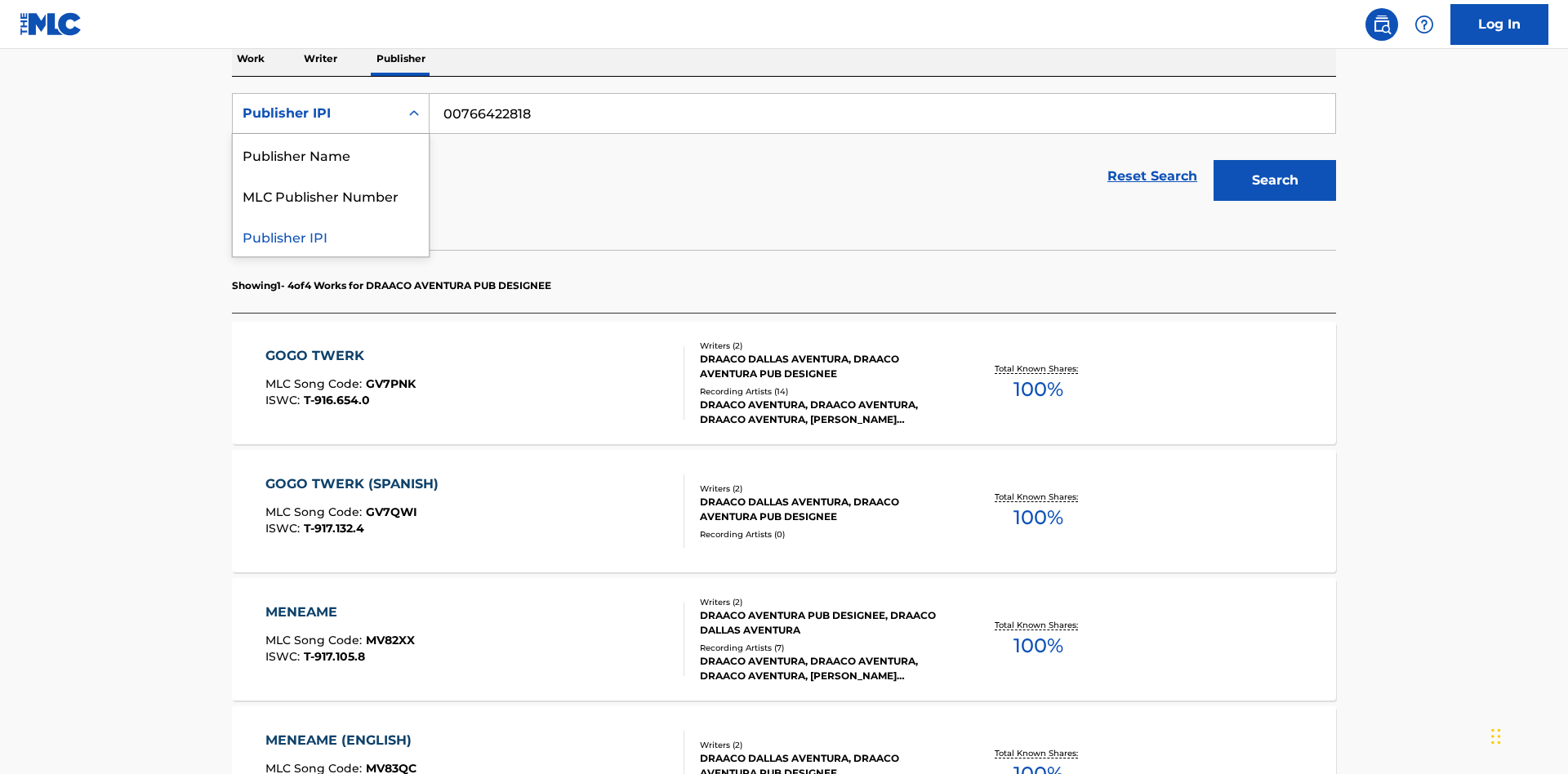
click at [331, 196] on div "MLC Publisher Number" at bounding box center [331, 195] width 196 height 41
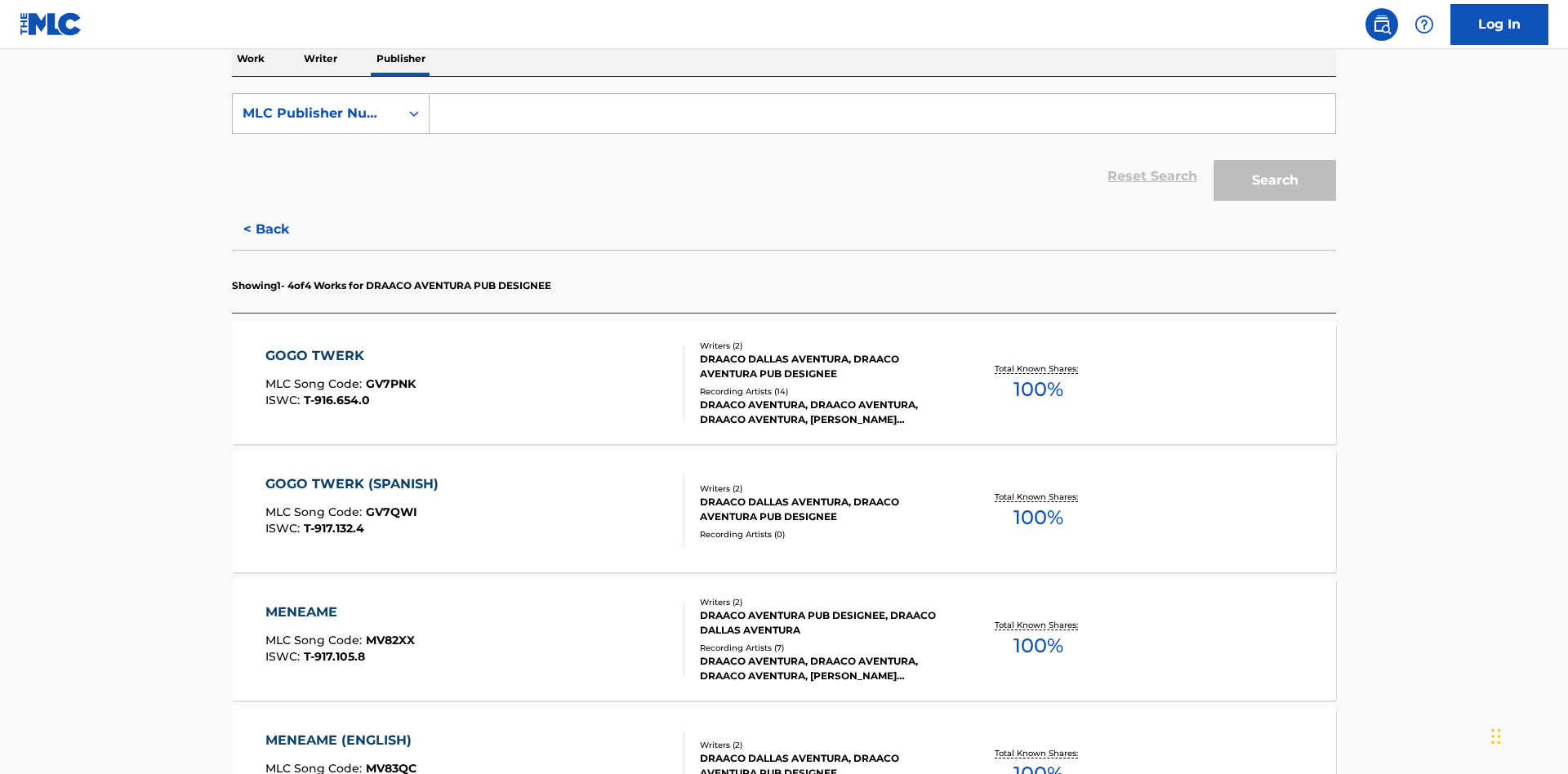
scroll to position [266, 0]
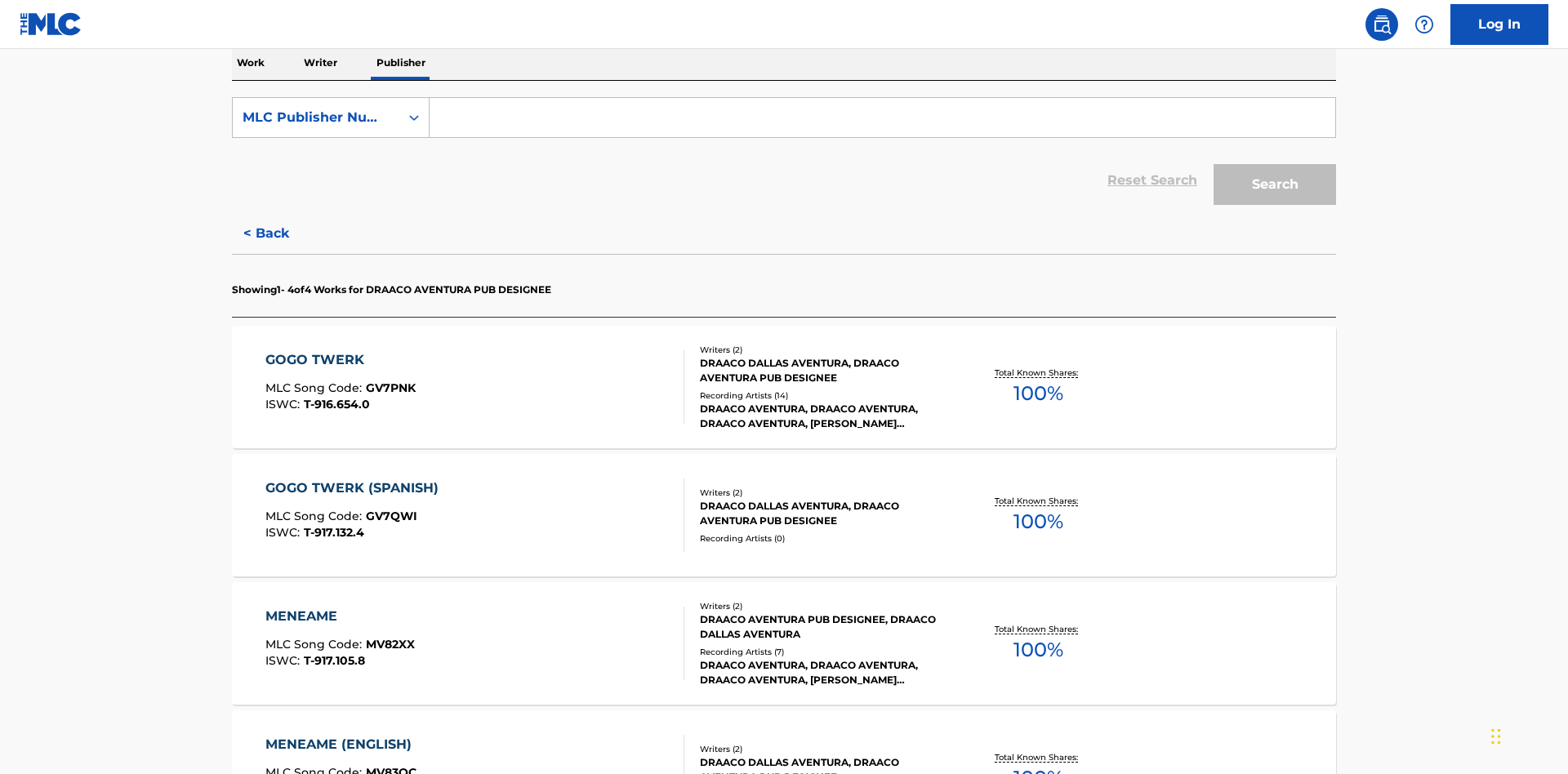
click at [882, 118] on input "Search Form" at bounding box center [882, 117] width 906 height 39
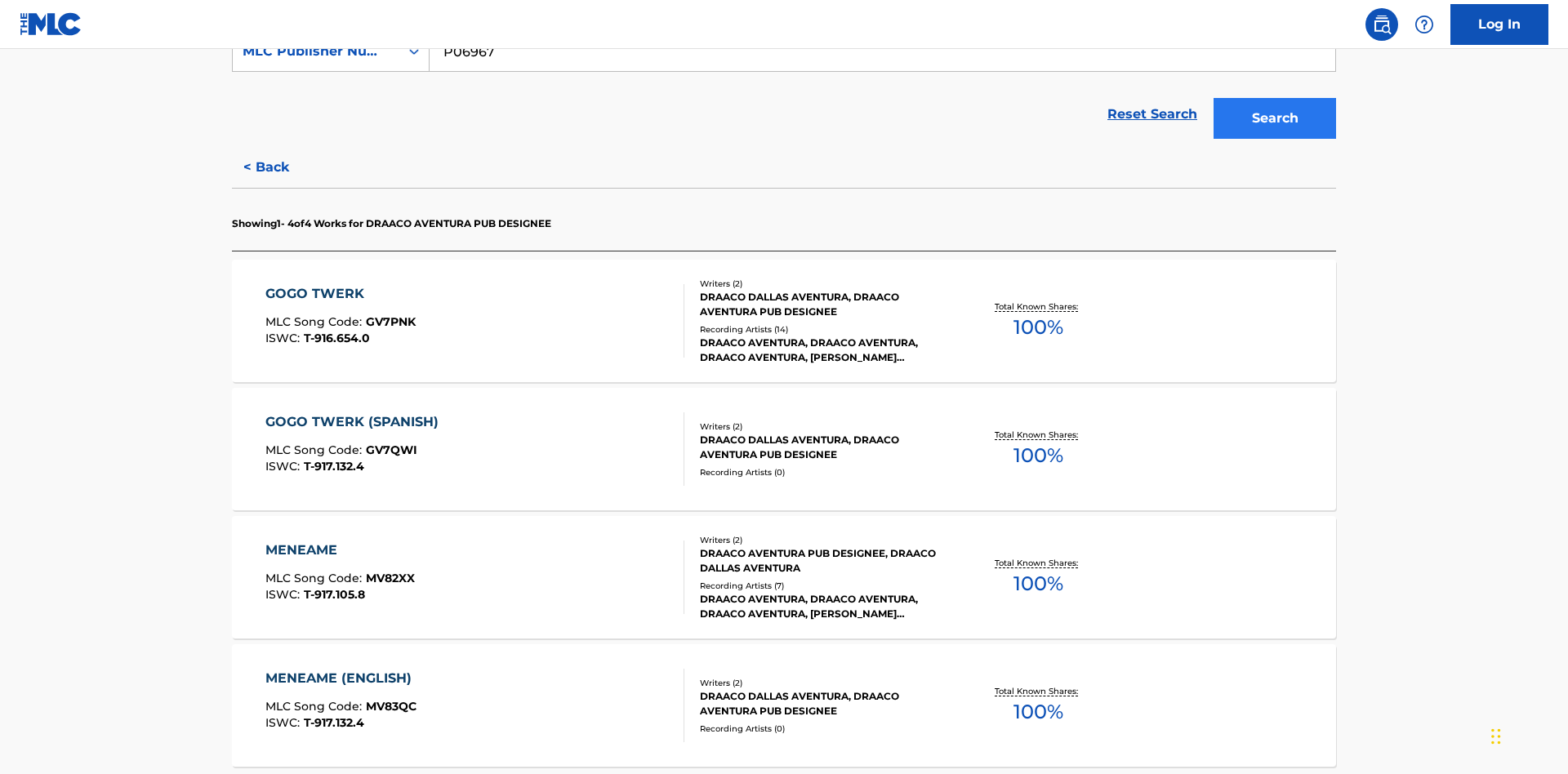
type input "P06967"
click at [1275, 119] on button "Search" at bounding box center [1275, 118] width 123 height 41
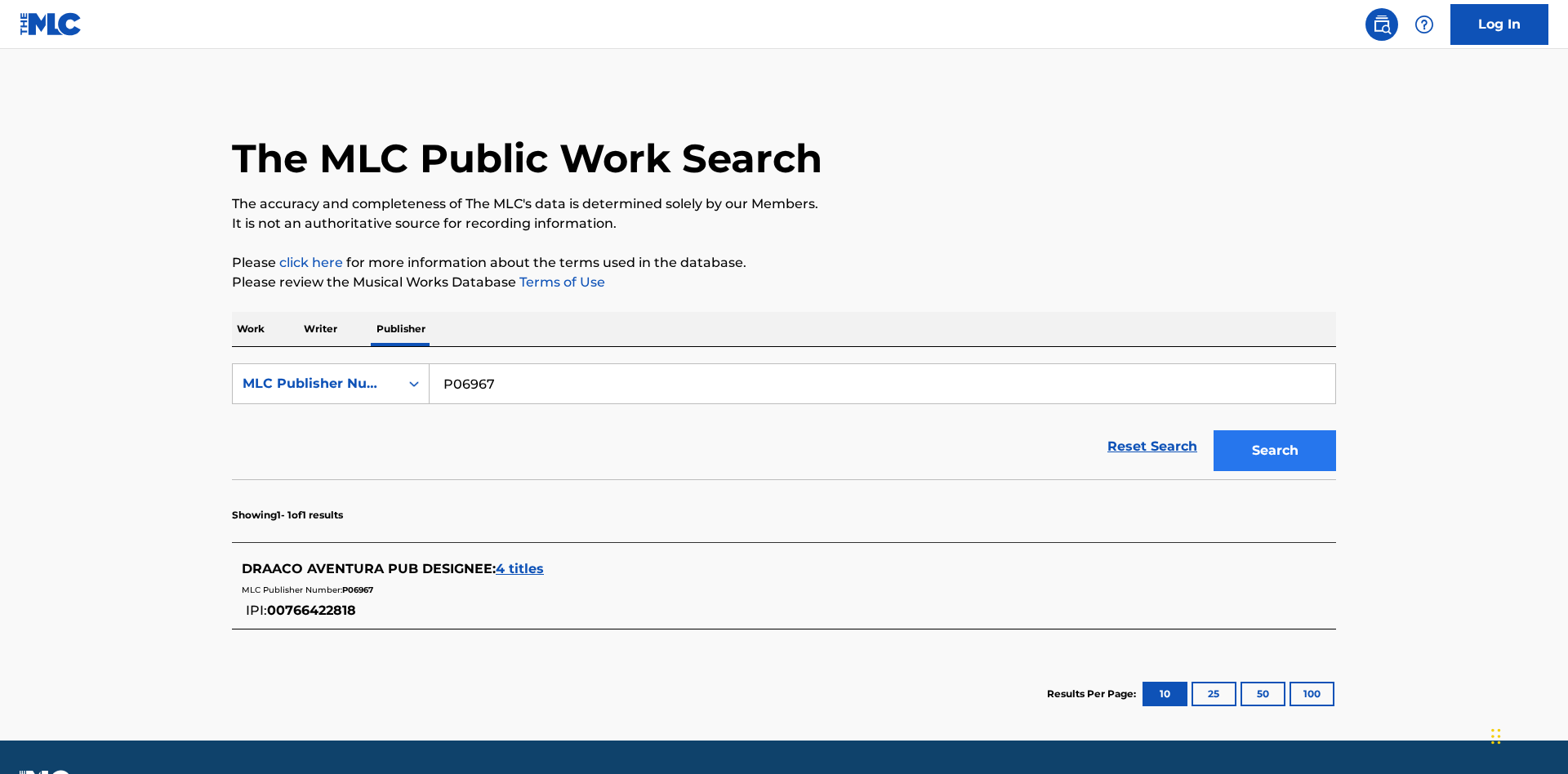
scroll to position [45, 0]
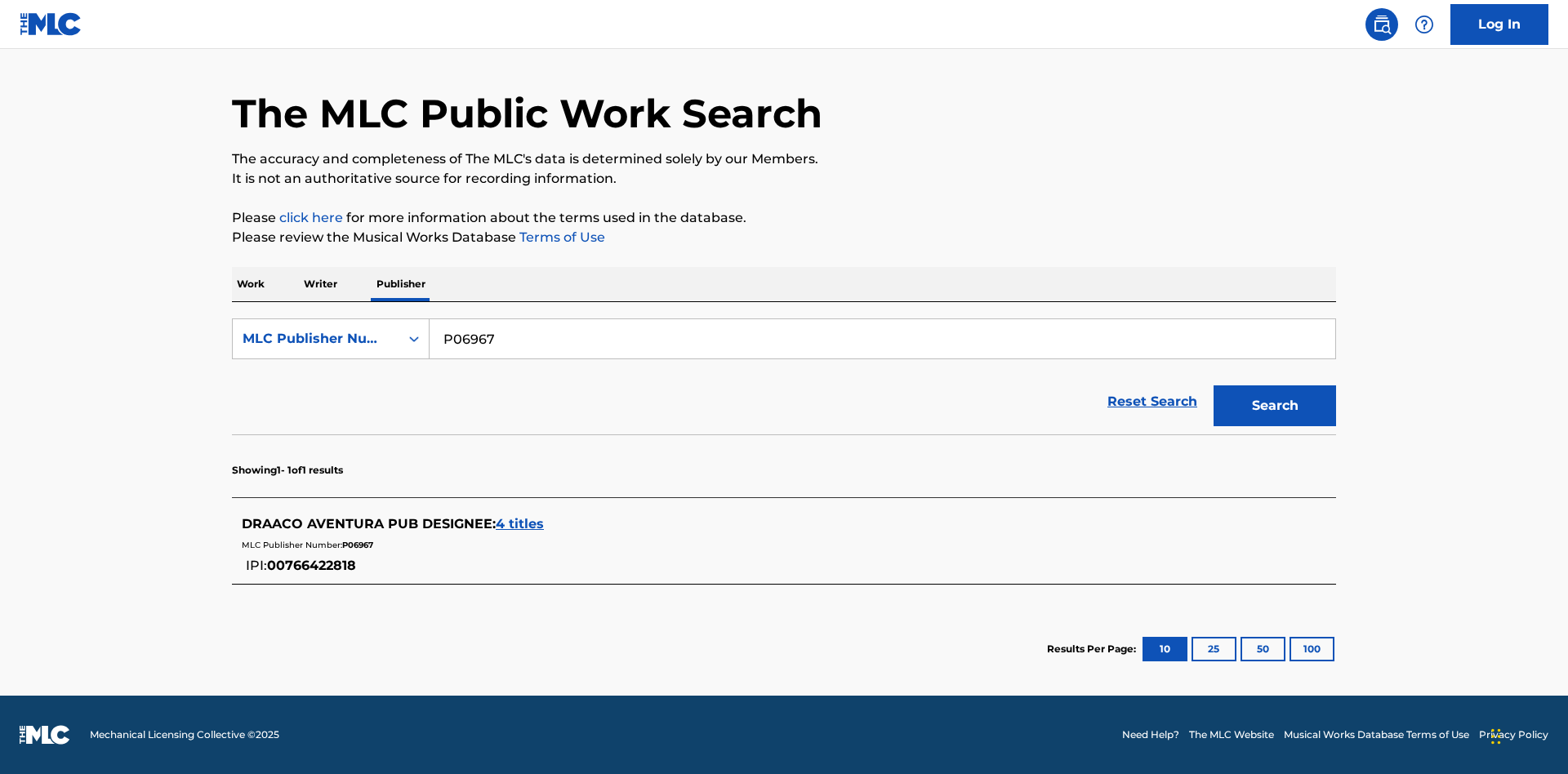
click at [520, 524] on span "4 titles" at bounding box center [520, 524] width 48 height 15
